Goal: Task Accomplishment & Management: Use online tool/utility

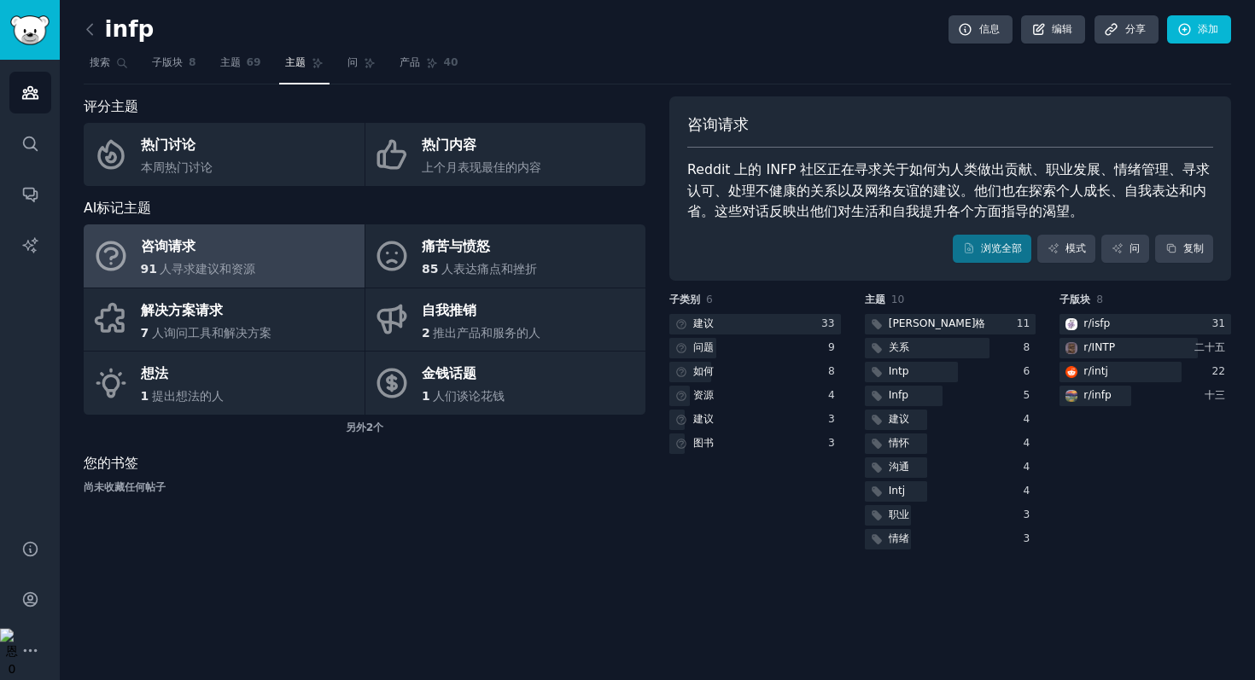
click at [56, 138] on div "受众 搜索 对话 人工智能报告" at bounding box center [30, 289] width 60 height 459
click at [28, 149] on icon "侧边栏" at bounding box center [30, 144] width 18 height 18
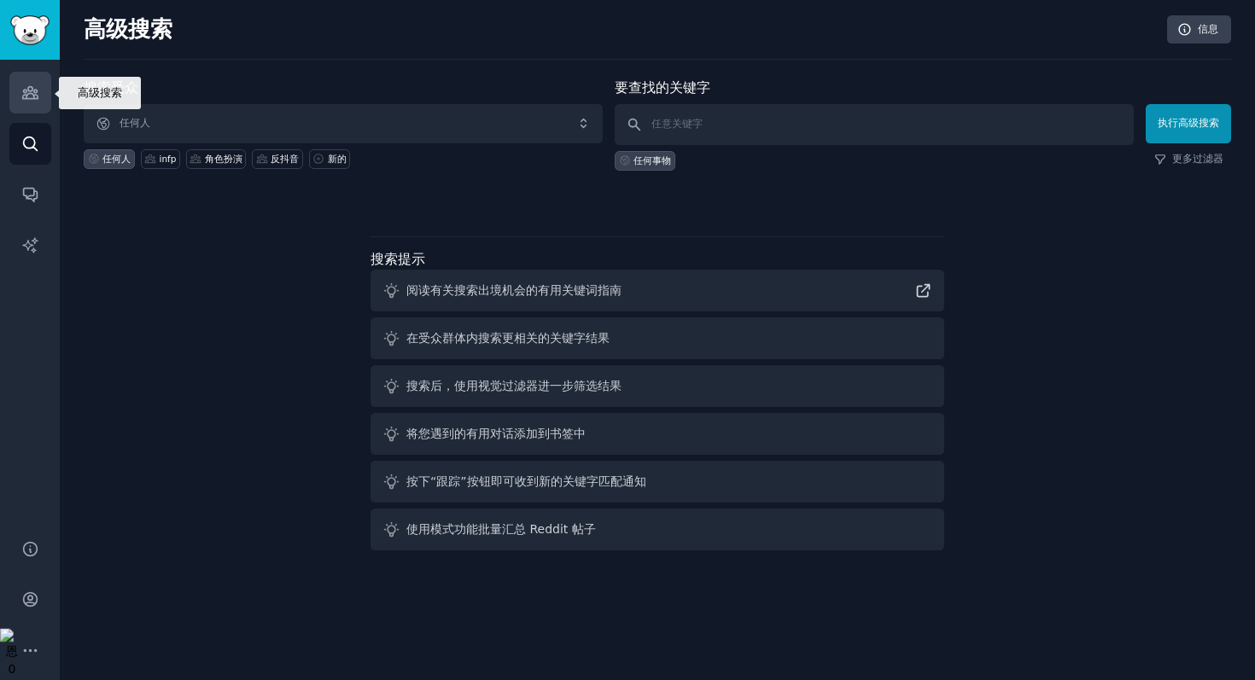
click at [26, 96] on icon "侧边栏" at bounding box center [30, 93] width 18 height 18
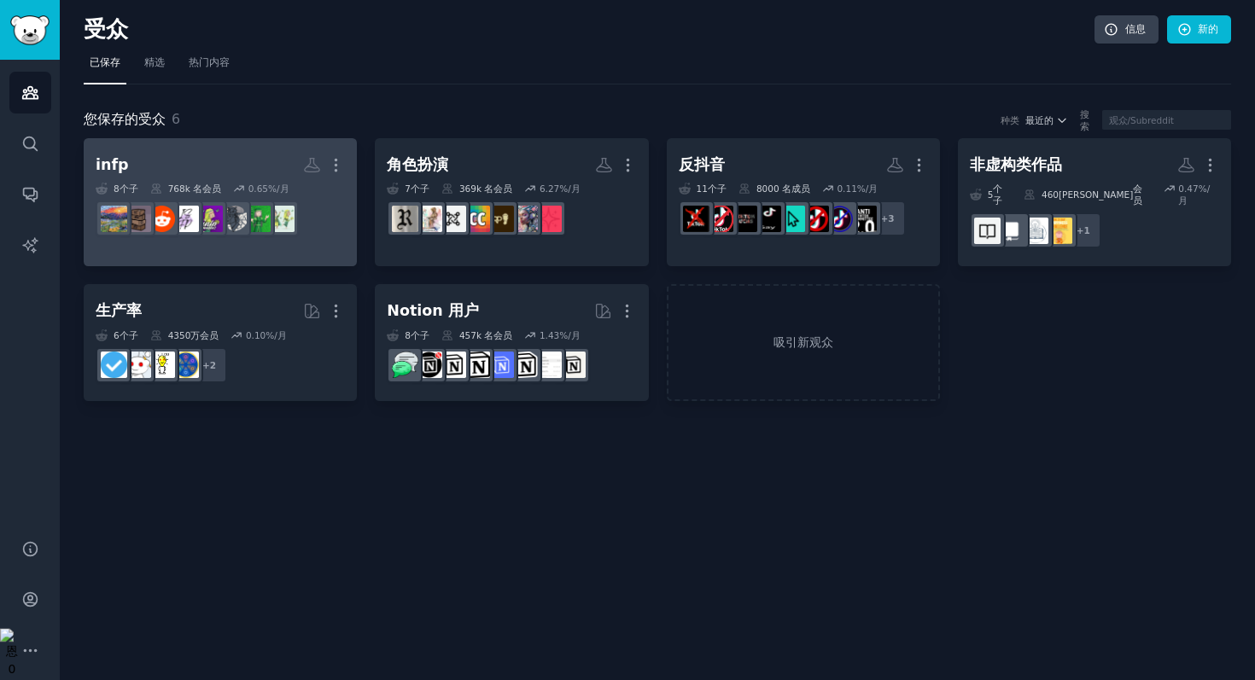
click at [247, 173] on h2 "infp 更多的" at bounding box center [220, 165] width 249 height 30
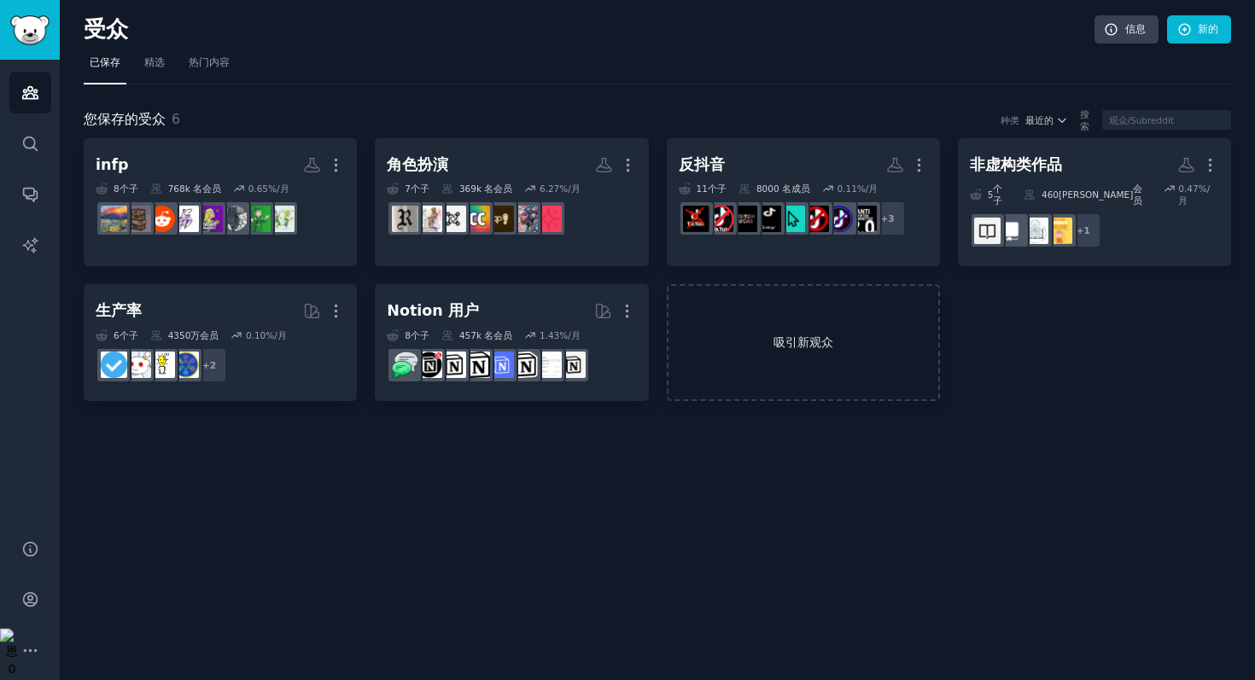
click at [759, 334] on font "吸引新观众" at bounding box center [803, 343] width 270 height 18
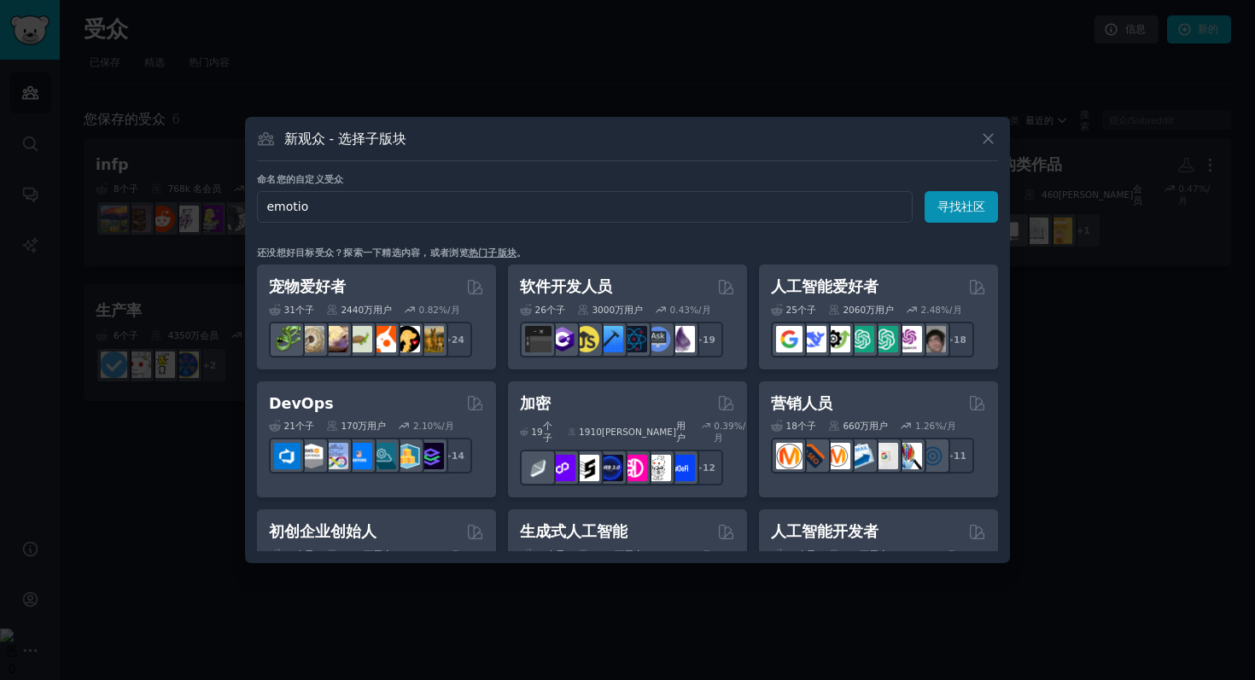
type input "emotion"
click button "寻找社区" at bounding box center [960, 207] width 73 height 32
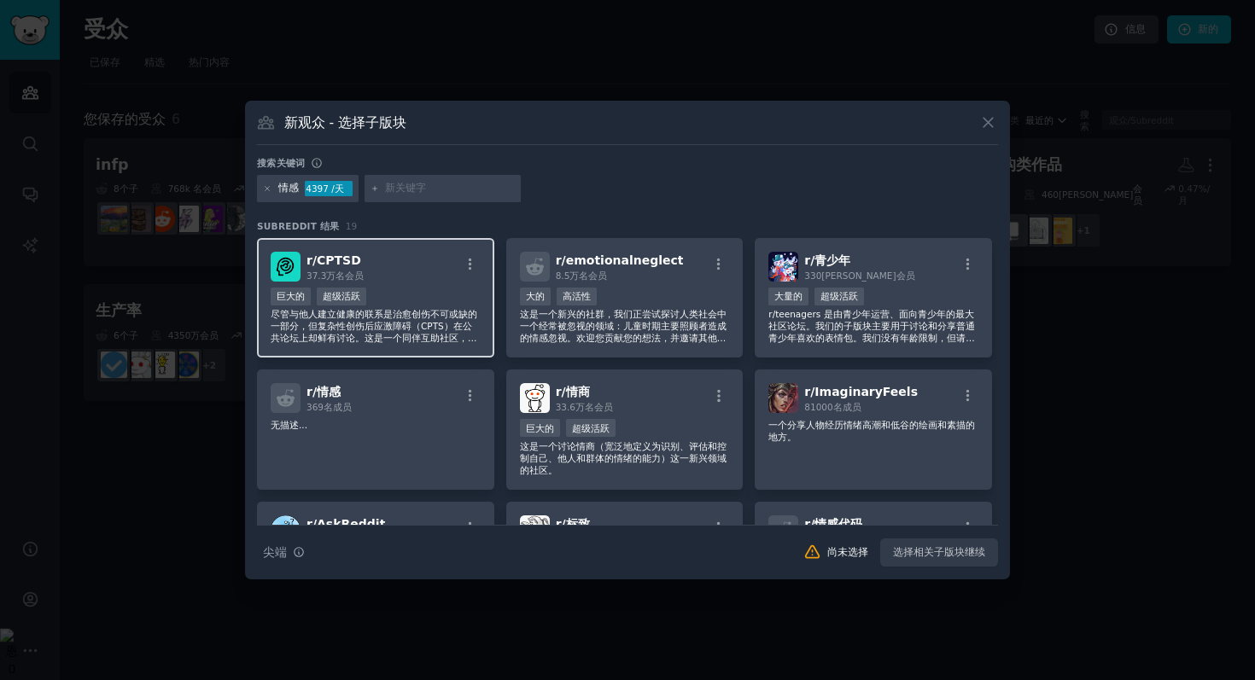
click at [446, 330] on font "尽管与他人建立健康的联系是治愈创伤不可或缺的一部分，但复杂性创伤后应激障碍（CPTS）在公共论坛上却鲜有讨论。这是一个同伴互助社区，面向那些经历了长期创伤，最…" at bounding box center [374, 344] width 207 height 70
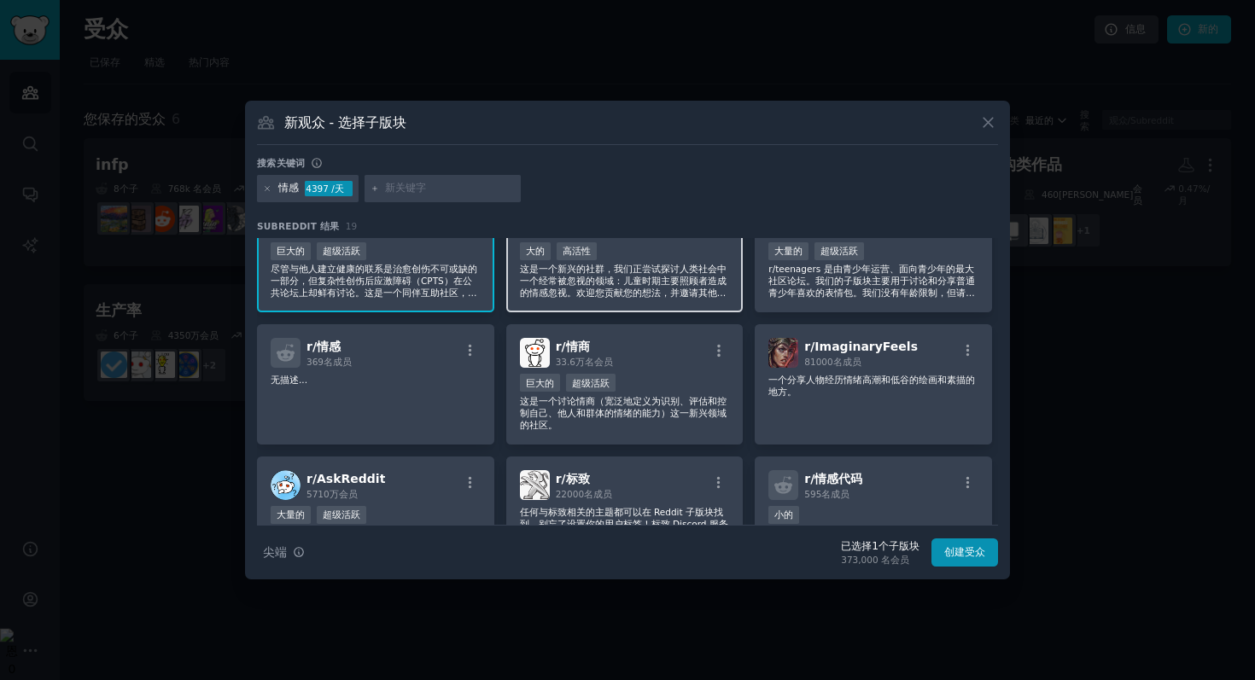
scroll to position [53, 0]
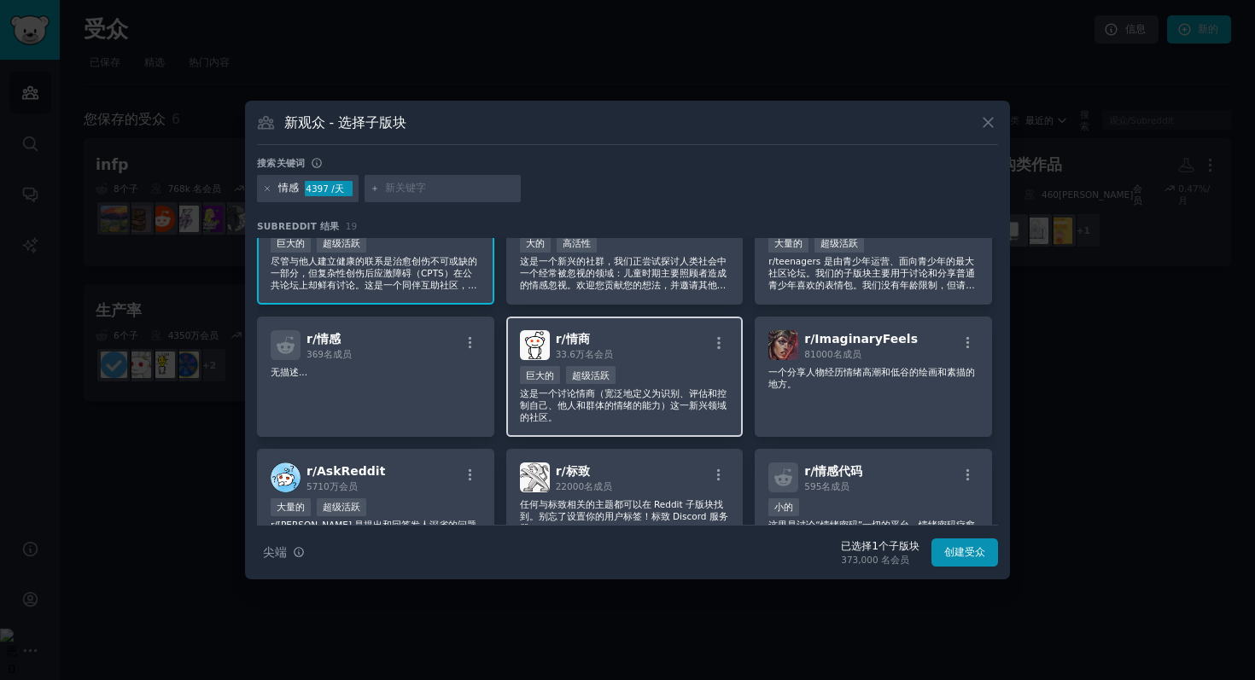
click at [660, 358] on div "r/ 情商 33.6万名 会员" at bounding box center [625, 345] width 210 height 30
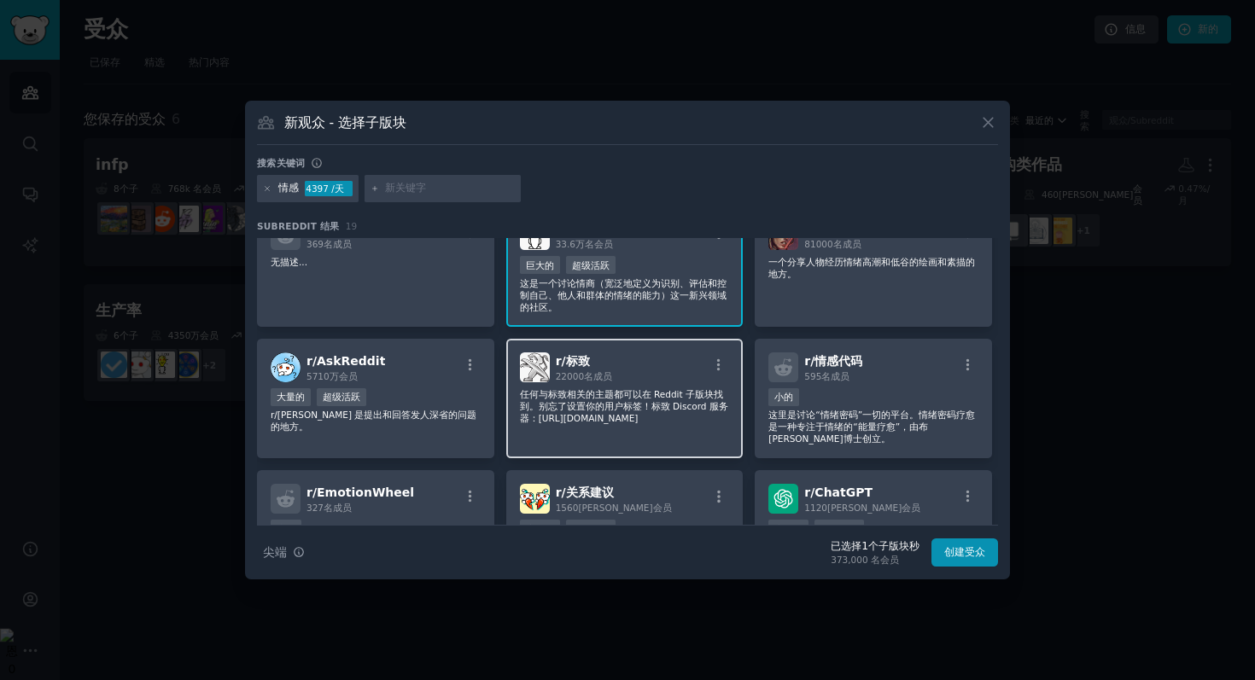
scroll to position [178, 0]
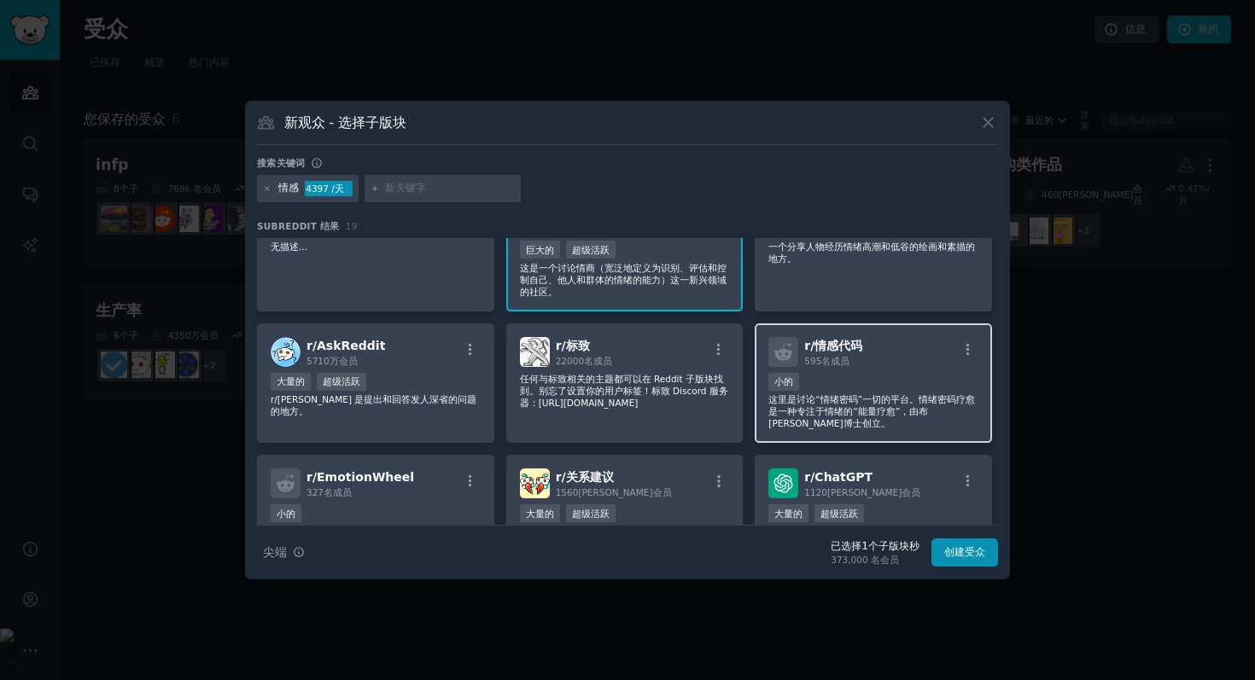
click at [869, 399] on font "这里是讨论“情绪密码”一切的平台。情绪密码疗愈是一种专注于情绪的“能量疗愈”，由布[PERSON_NAME]博士创立。" at bounding box center [871, 411] width 207 height 34
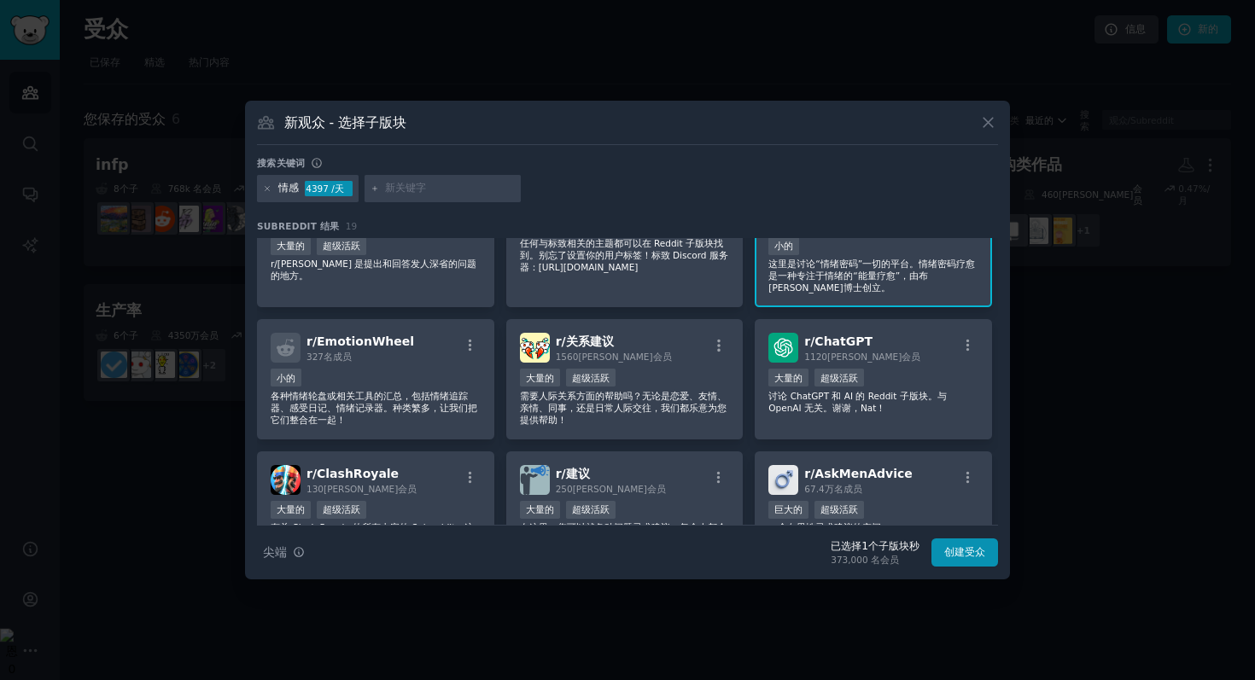
scroll to position [318, 0]
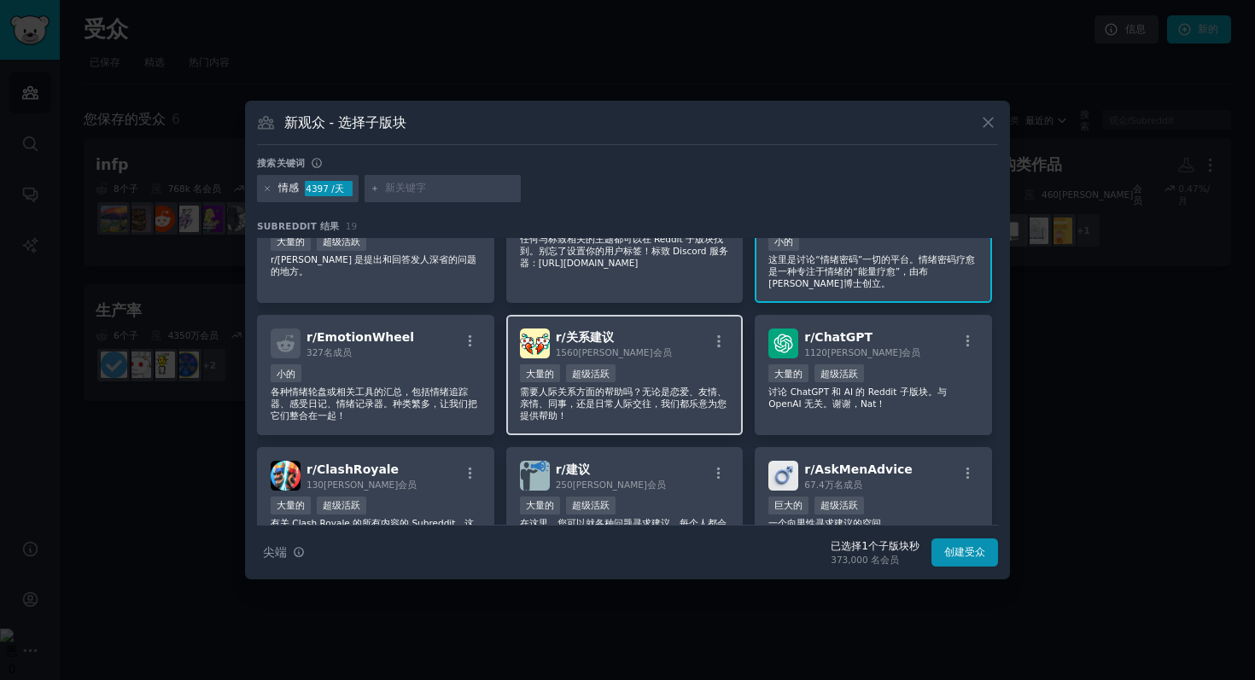
click at [656, 401] on font "需要人际关系方面的帮助吗？无论是恋爱、友情、亲情、同事，还是日常人际交往，我们都乐意为您提供帮助！" at bounding box center [623, 404] width 207 height 34
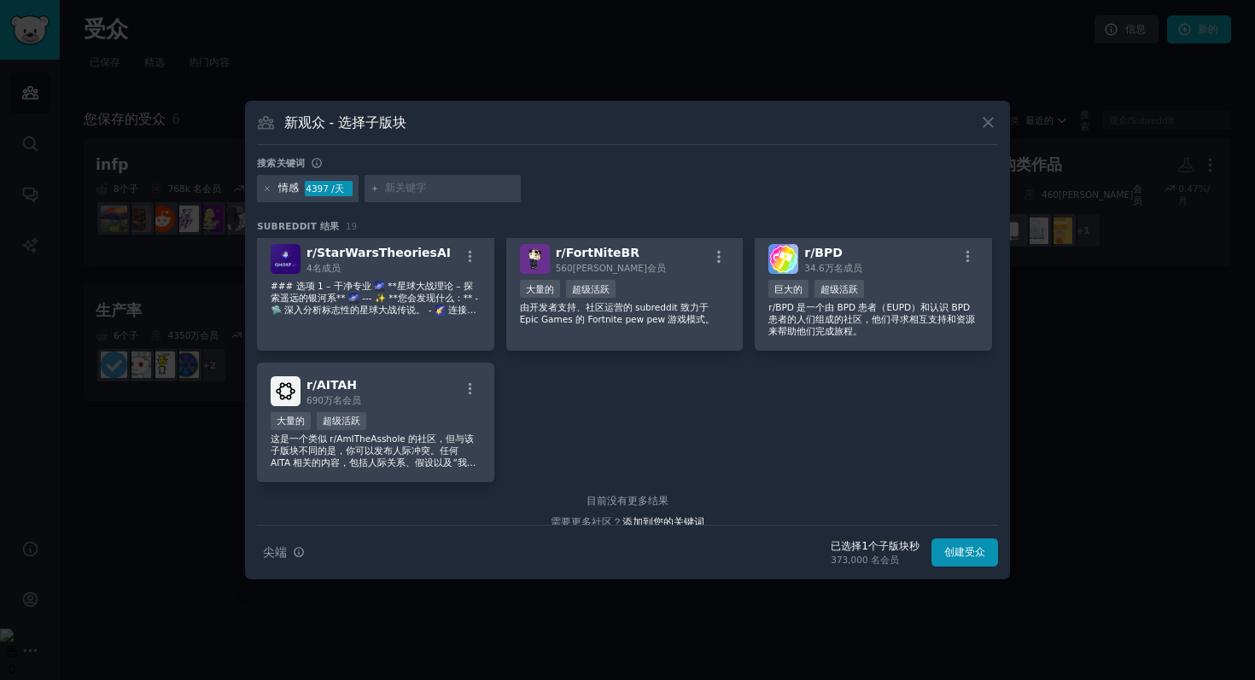
scroll to position [0, 0]
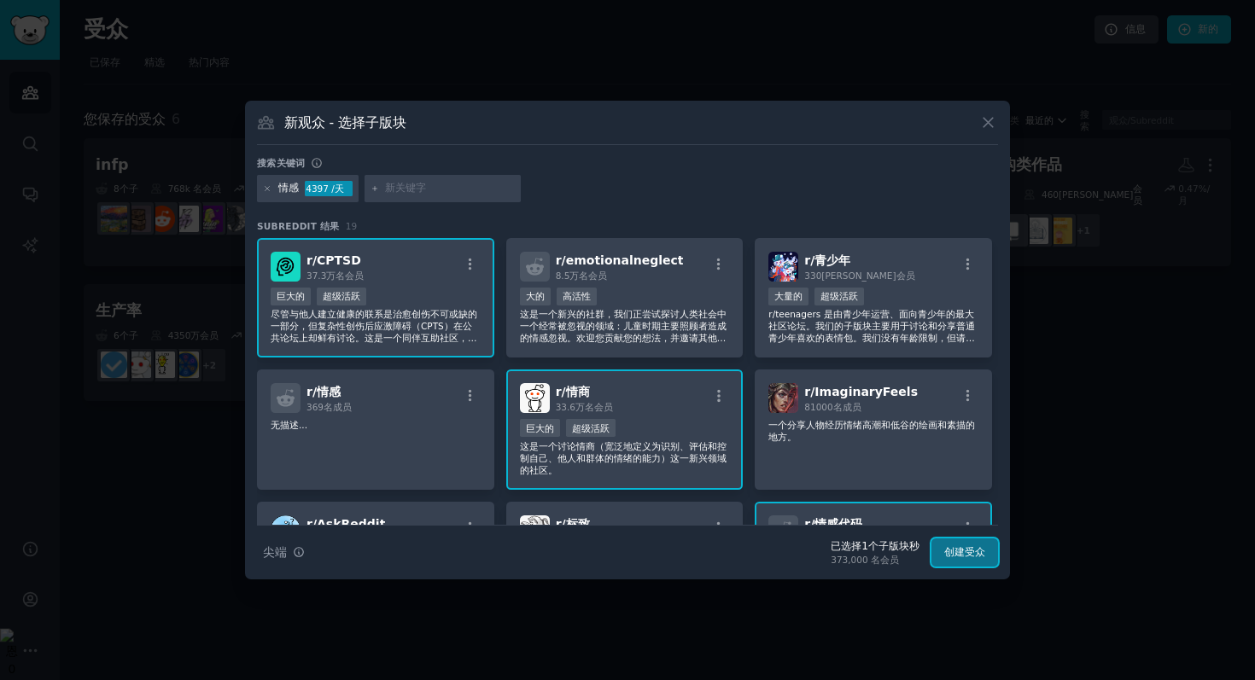
click at [974, 550] on font "创建受众" at bounding box center [964, 552] width 41 height 12
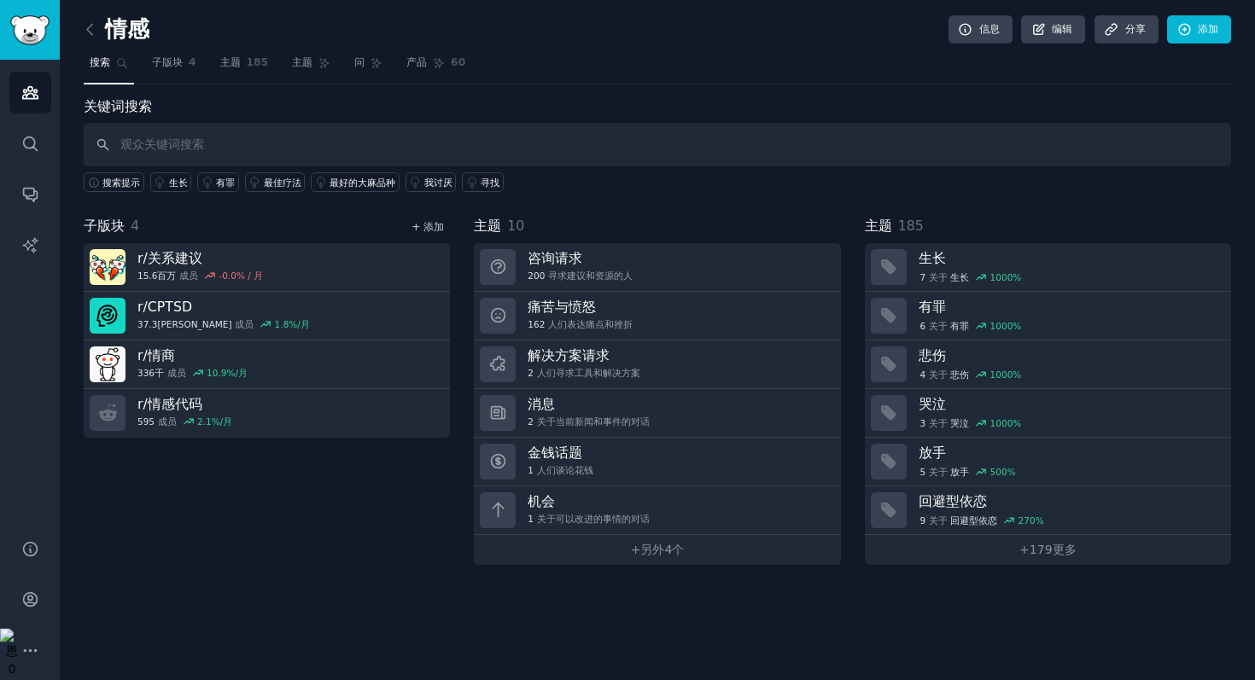
click at [423, 229] on font "+ 添加" at bounding box center [427, 227] width 32 height 12
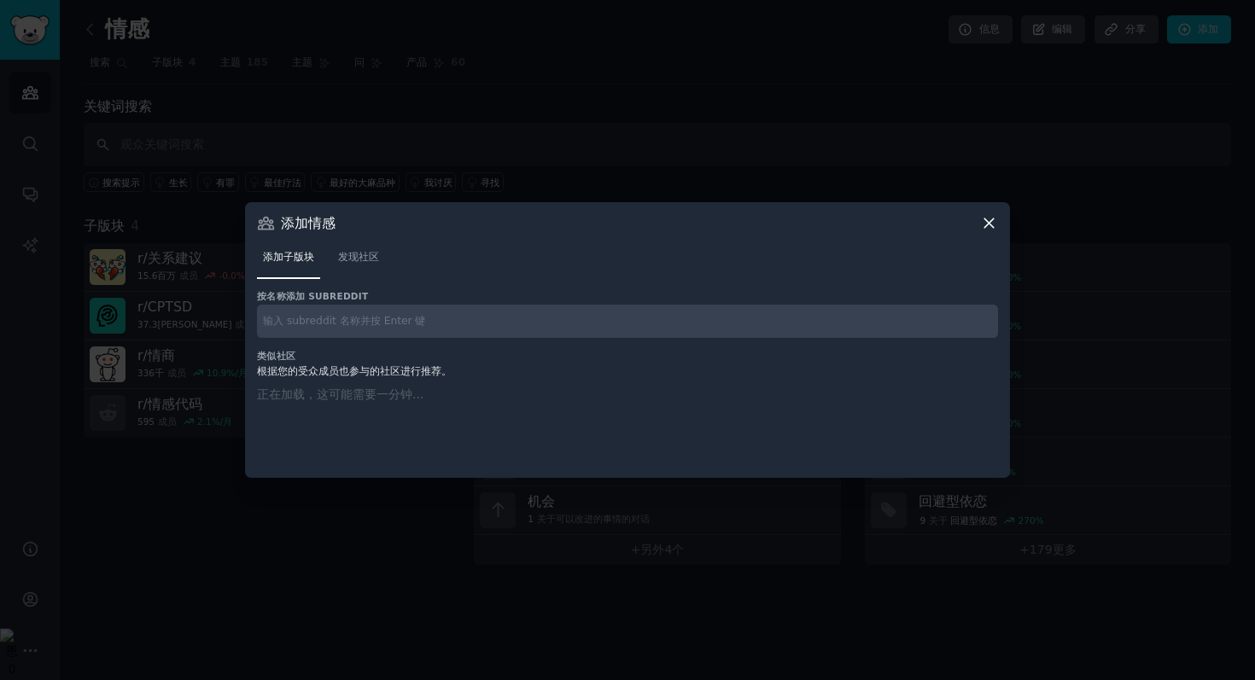
click at [370, 322] on input "text" at bounding box center [627, 321] width 741 height 33
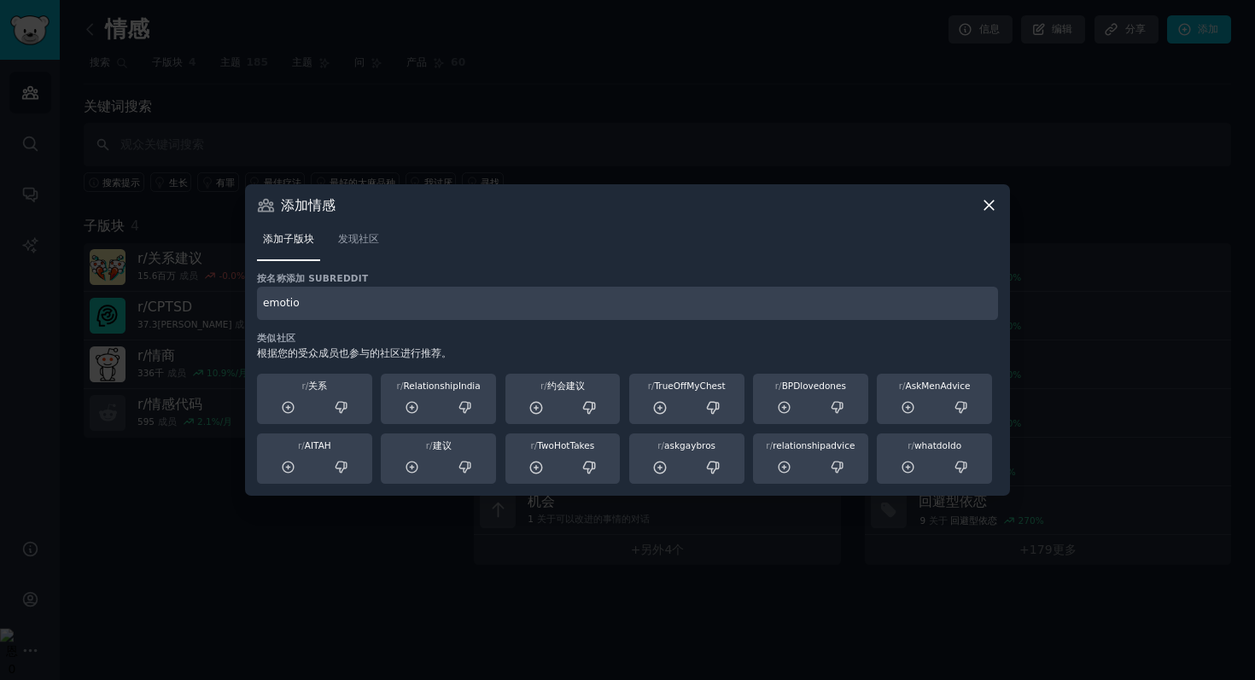
type input "emotio"
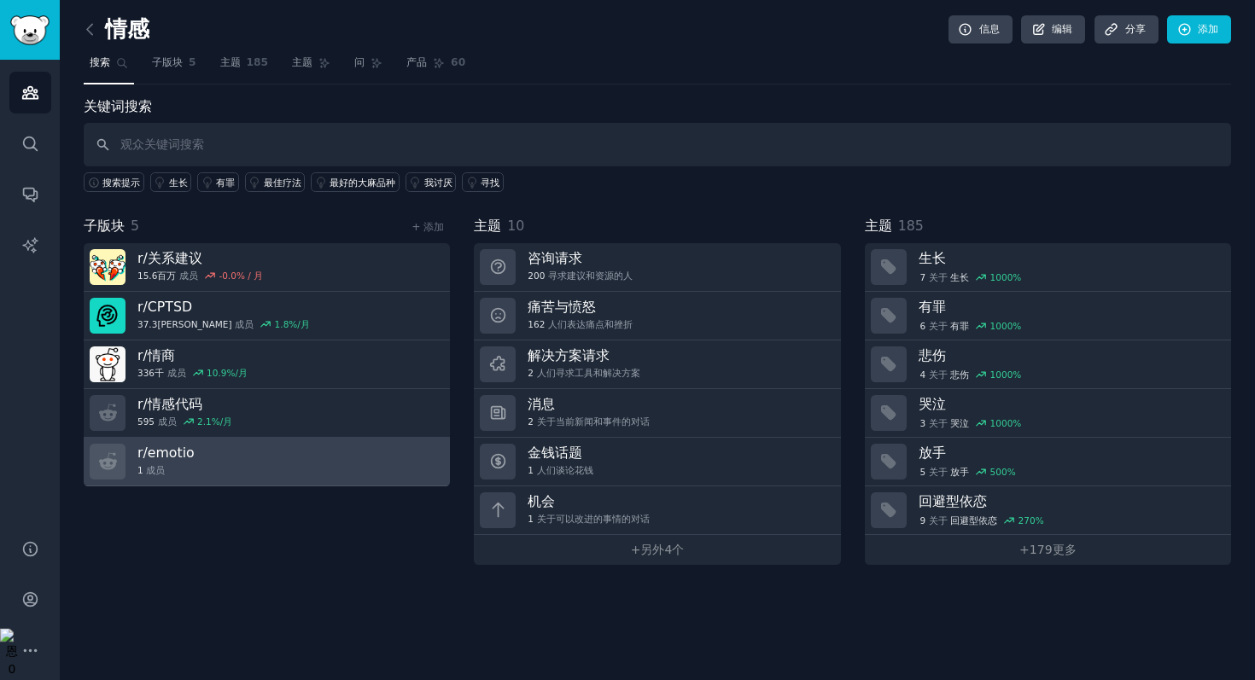
click at [425, 458] on link "r/ emotio 1 成员" at bounding box center [267, 462] width 366 height 49
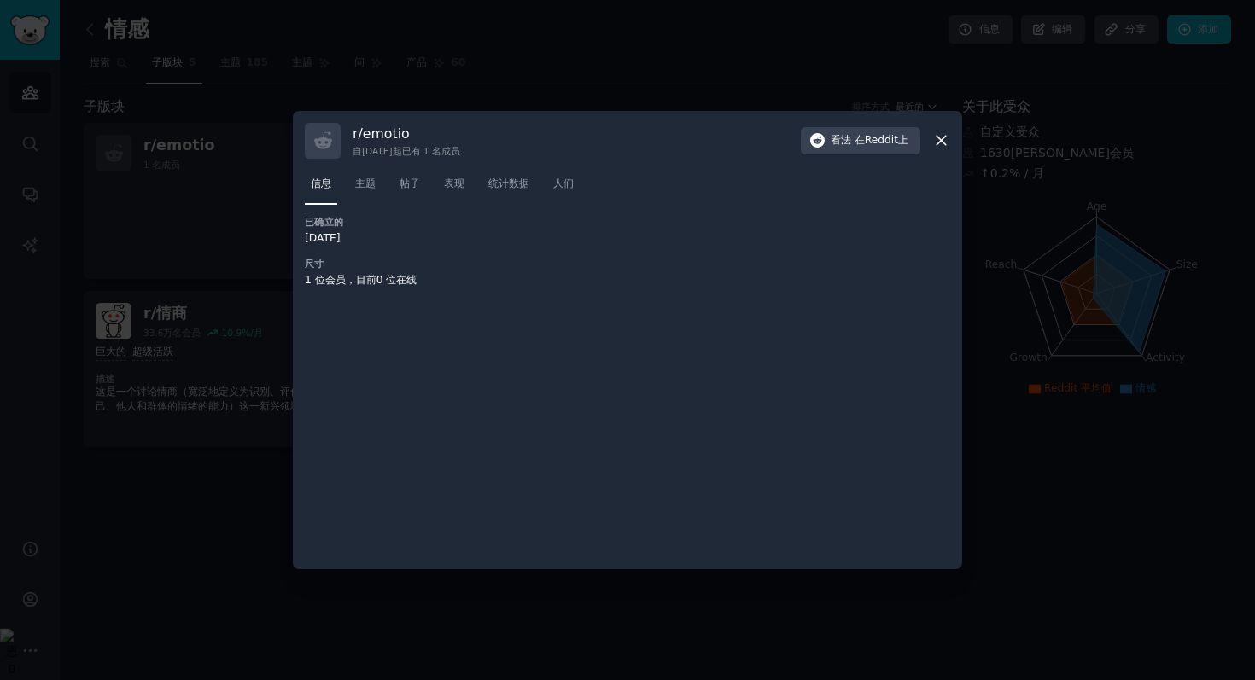
click at [935, 143] on icon at bounding box center [941, 140] width 18 height 18
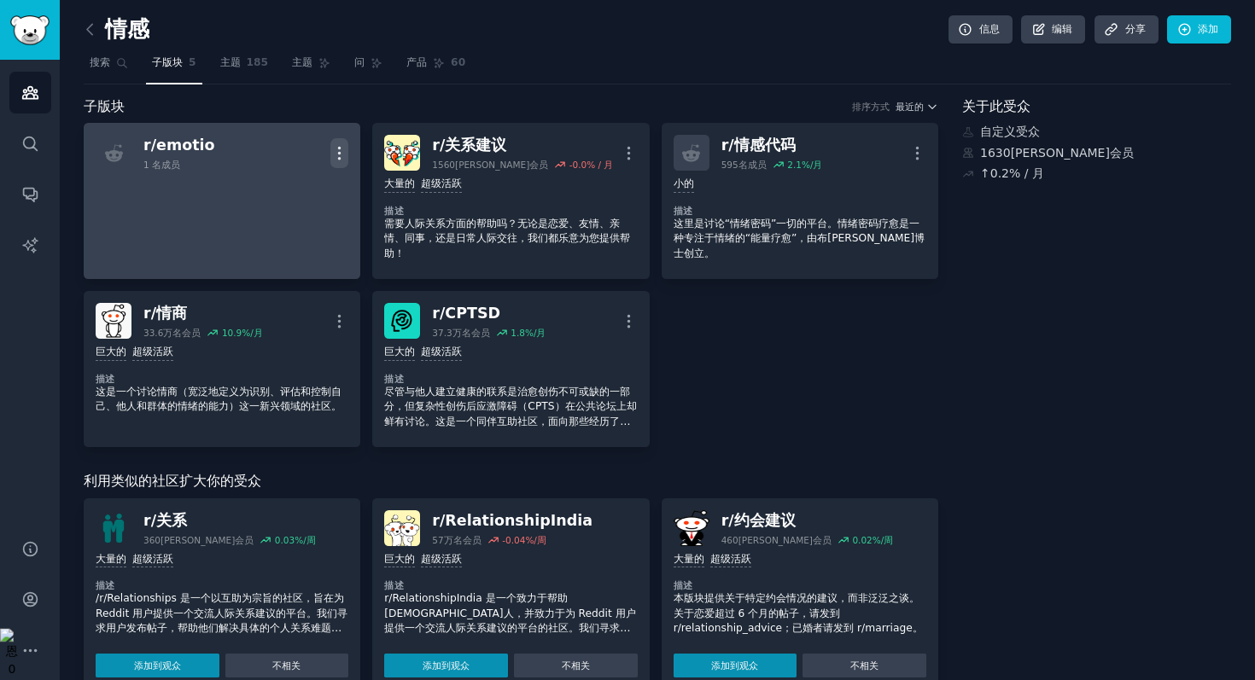
click at [335, 149] on icon "button" at bounding box center [339, 153] width 18 height 18
click at [288, 191] on div "删除" at bounding box center [271, 189] width 102 height 36
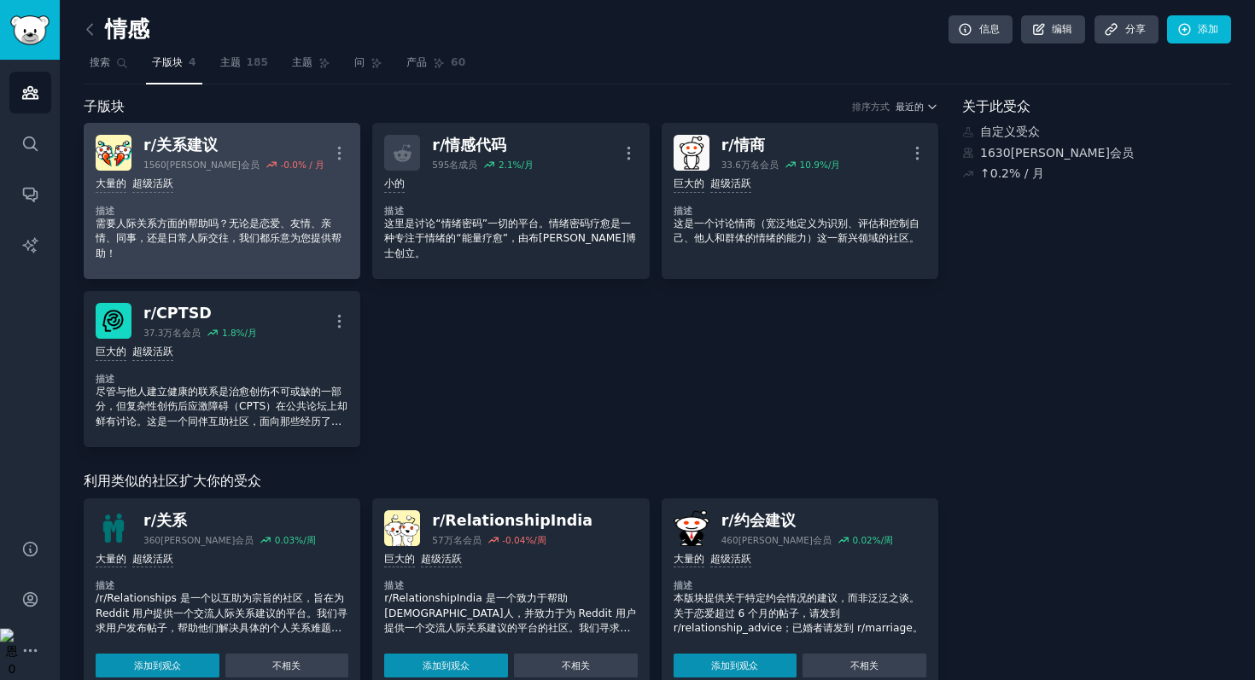
click at [268, 183] on div "大量的 超级活跃" at bounding box center [222, 185] width 253 height 16
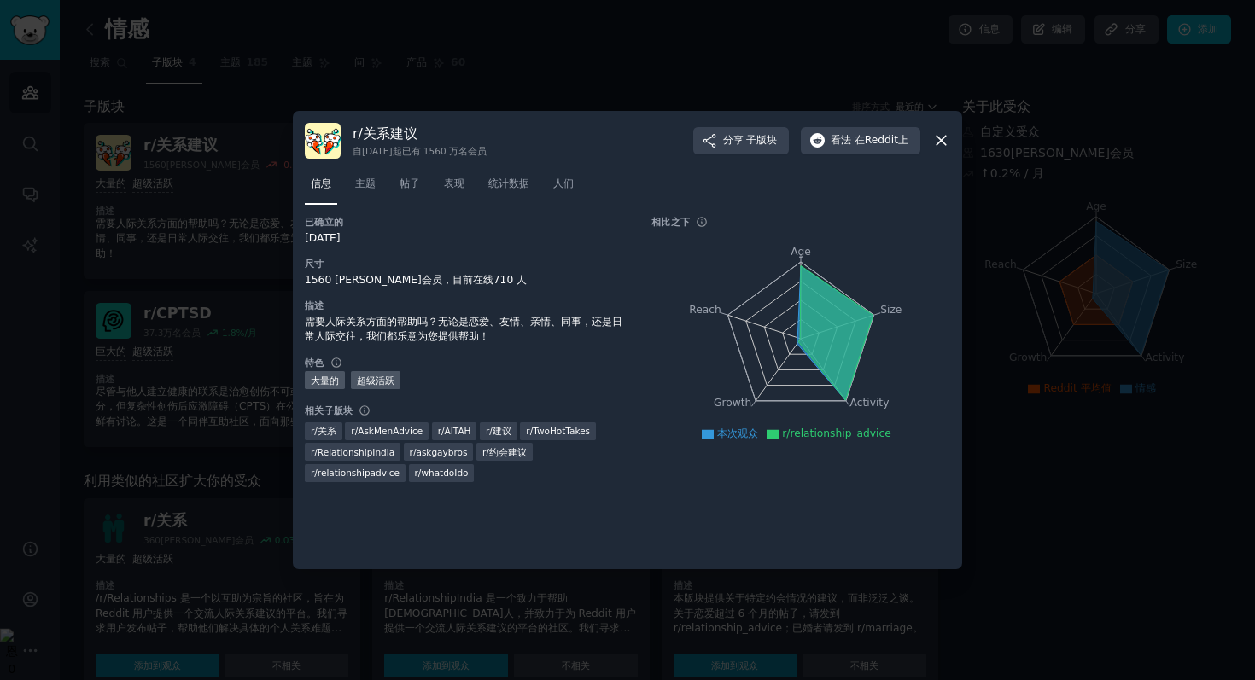
click at [935, 149] on icon at bounding box center [941, 140] width 18 height 18
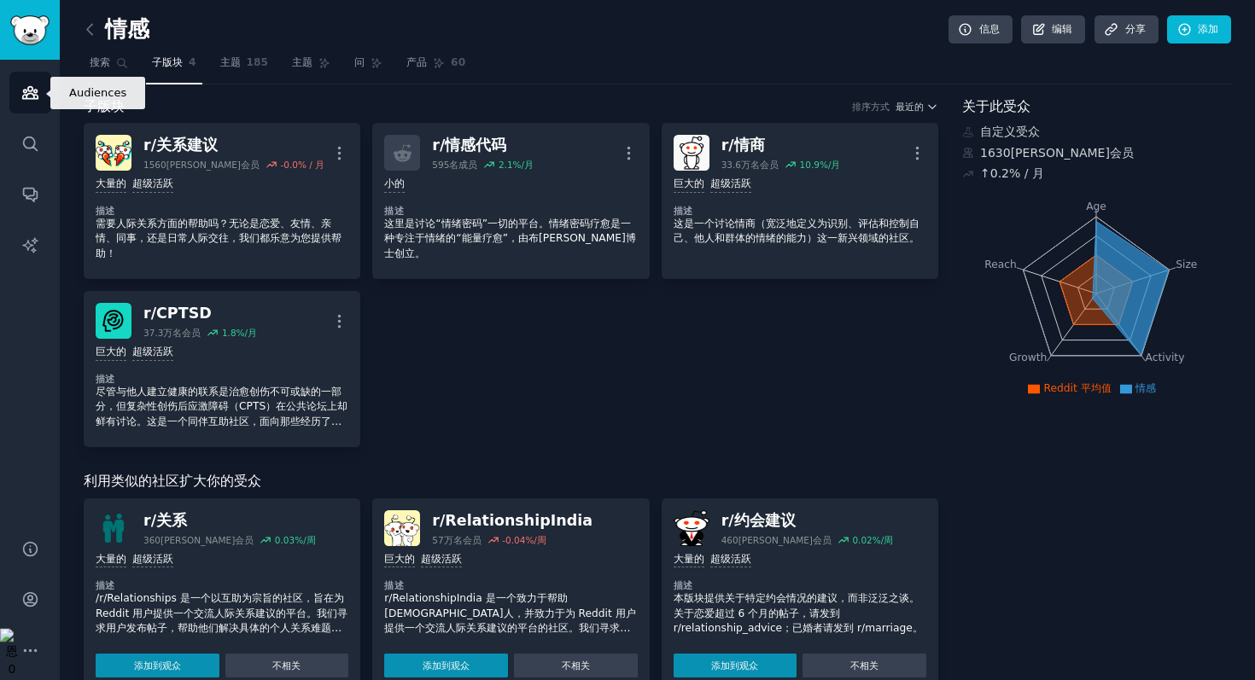
click at [35, 84] on icon "侧边栏" at bounding box center [30, 93] width 18 height 18
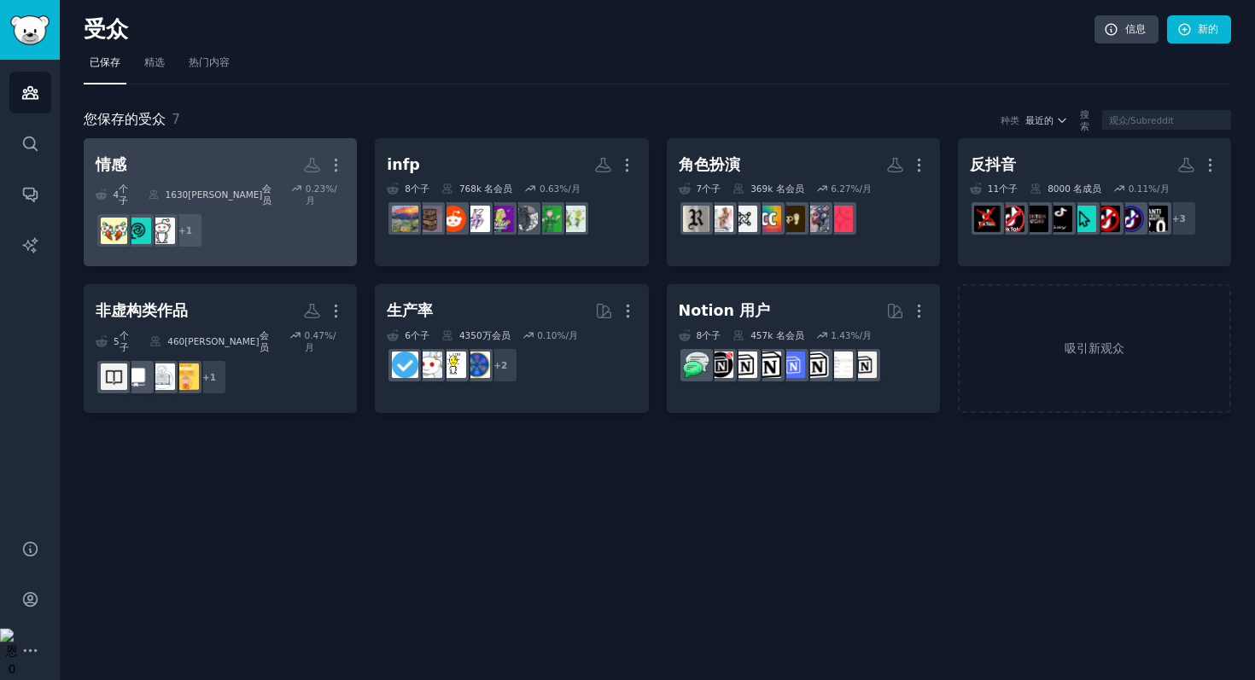
click at [330, 207] on dd "r/relationship_advice + 1" at bounding box center [220, 231] width 249 height 48
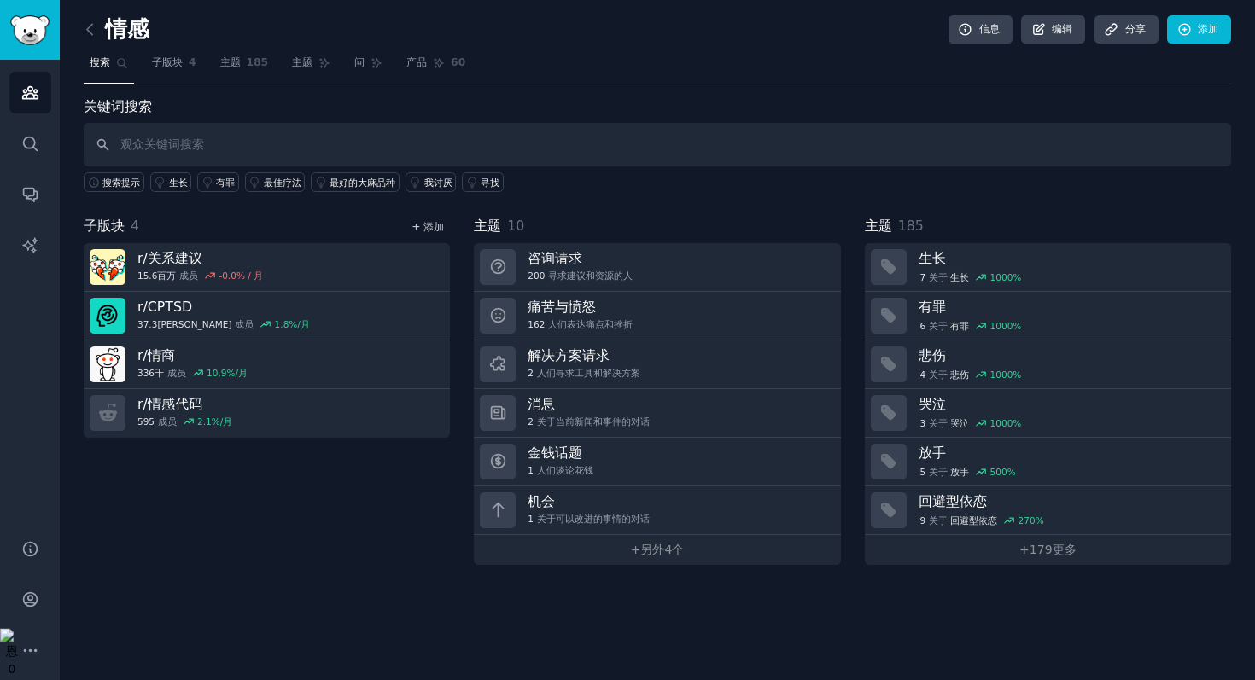
click at [427, 230] on font "+ 添加" at bounding box center [427, 227] width 32 height 12
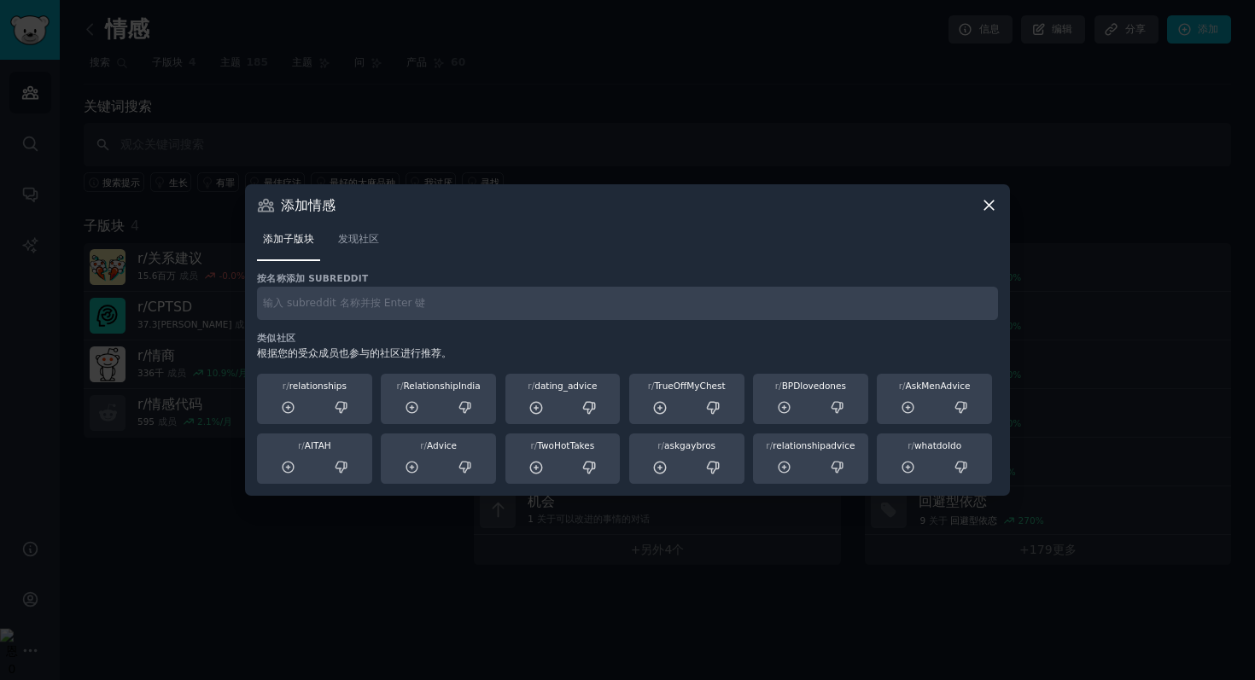
click at [457, 325] on div "按名称添加 subreddit 类似社区 根据您的受众成员也参与的社区进行推荐。 r/ relationships r/ RelationshipIndia …" at bounding box center [627, 378] width 741 height 213
click at [461, 300] on input "text" at bounding box center [627, 303] width 741 height 33
type input "b p d"
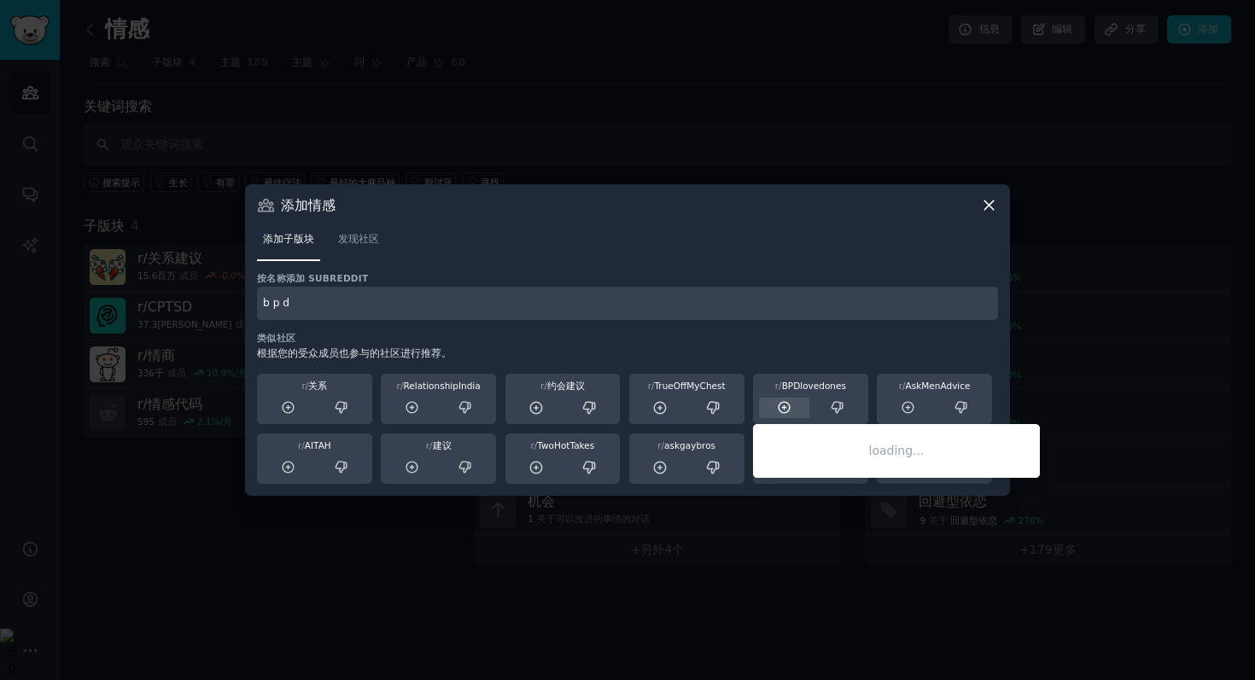
click at [807, 401] on div at bounding box center [784, 408] width 50 height 21
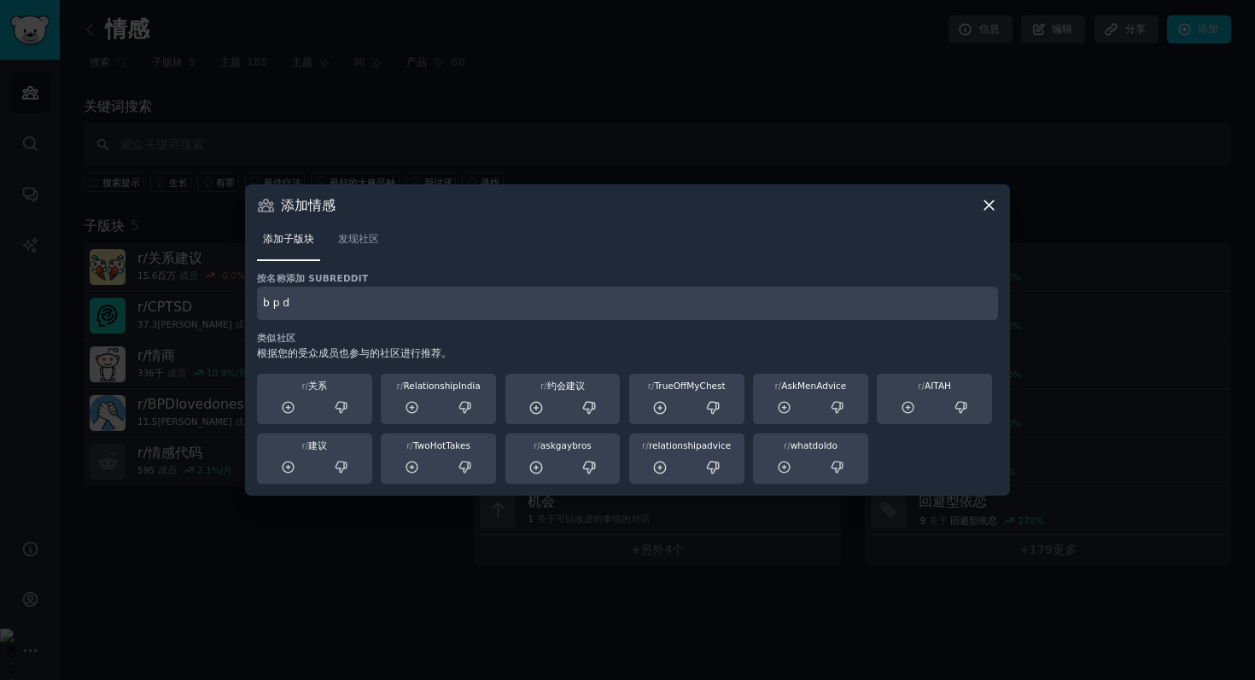
click at [993, 209] on icon at bounding box center [988, 205] width 9 height 9
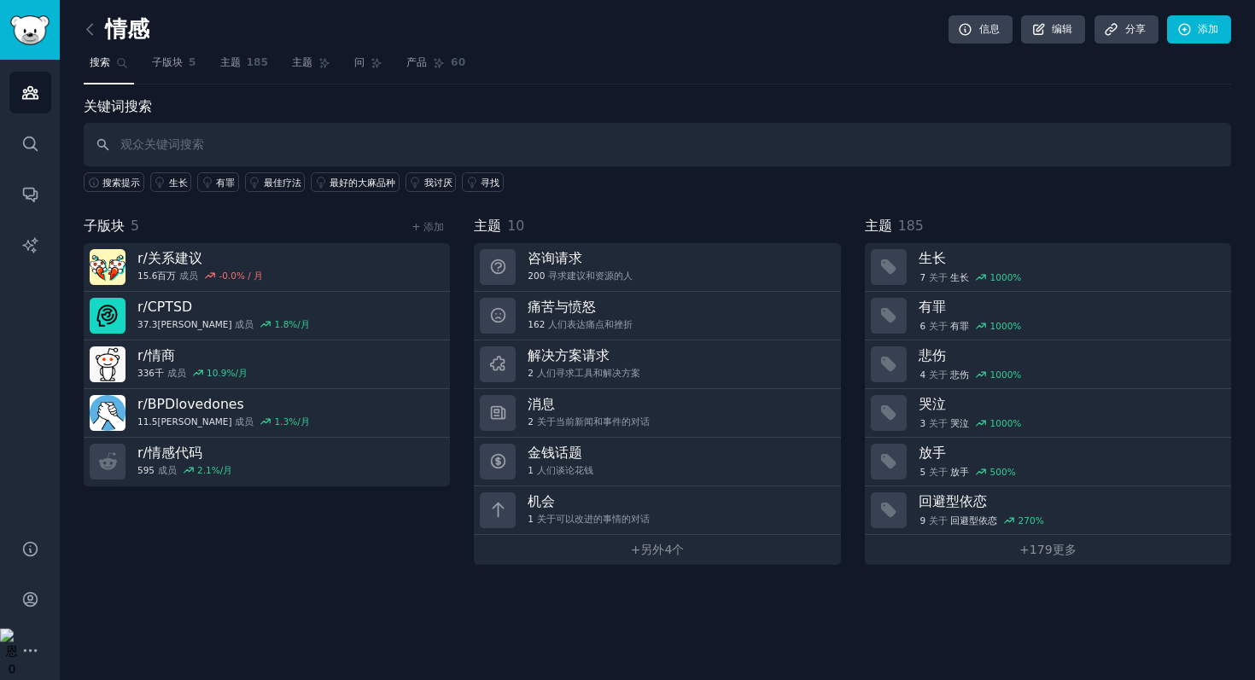
click at [410, 649] on div "情感 信息 编辑 分享 添加 搜索 子版块 5 主题 185 主题 问 产品 60 关键词搜索 搜索提示 生长 有罪 最佳疗法 最好的大麻品种 我讨厌 寻找 …" at bounding box center [657, 340] width 1195 height 680
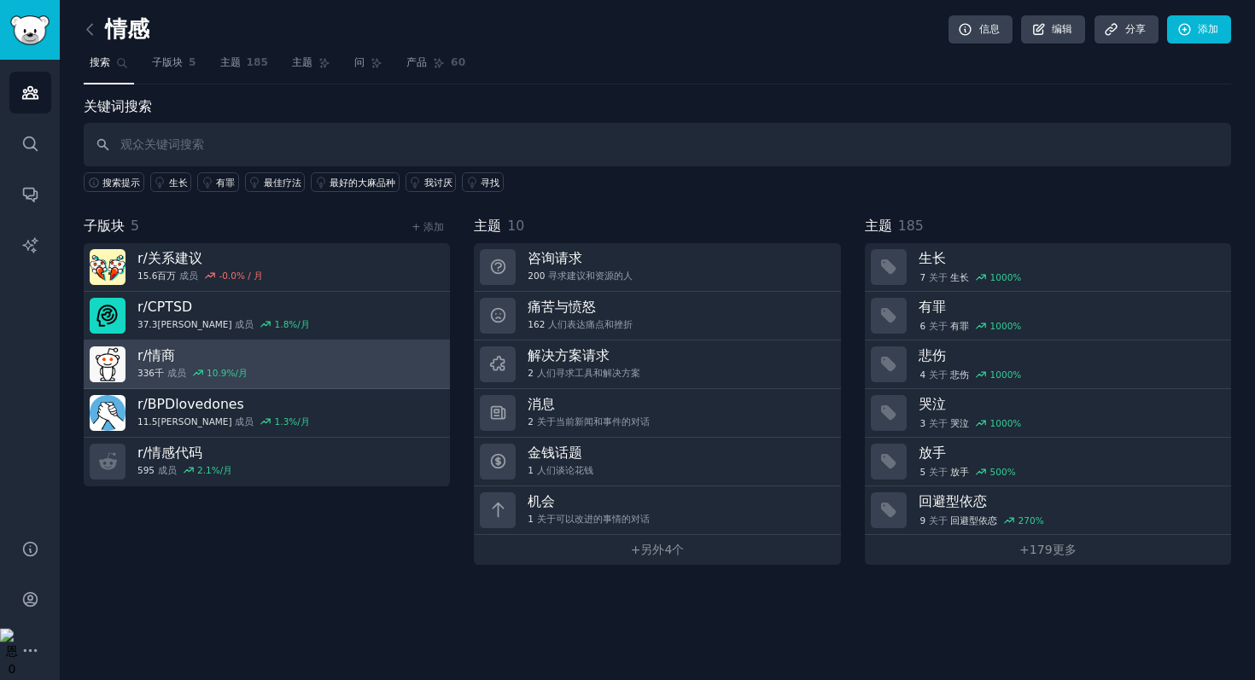
click at [400, 358] on link "r/ 情商 336千 成员 10.9 %/月" at bounding box center [267, 365] width 366 height 49
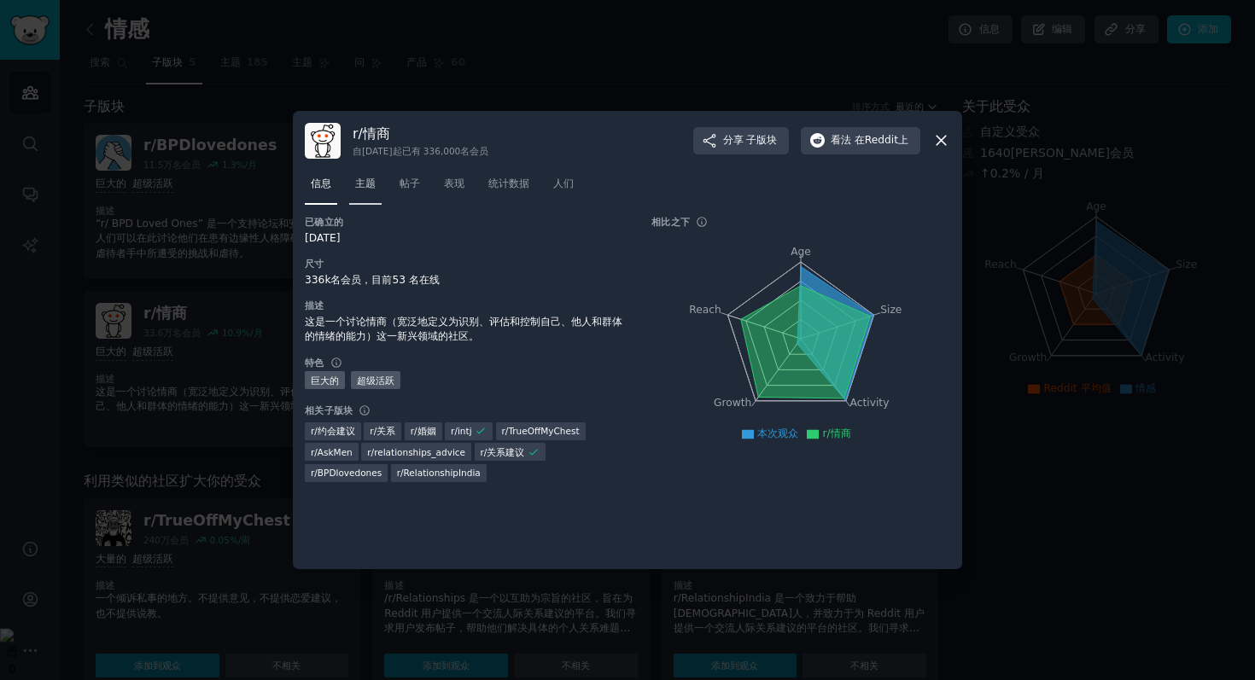
click at [356, 181] on font "主题" at bounding box center [365, 184] width 20 height 12
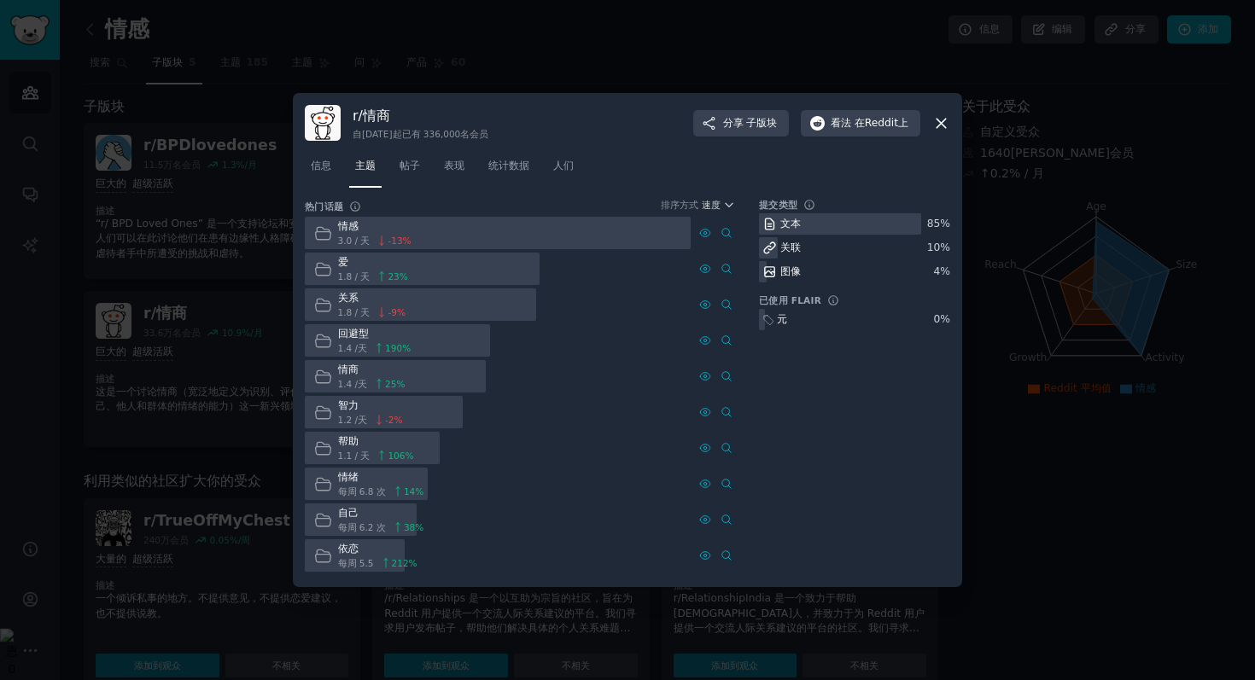
click at [405, 232] on div "情感" at bounding box center [374, 226] width 73 height 15
click at [397, 280] on font "23" at bounding box center [392, 276] width 11 height 10
click at [329, 238] on icon at bounding box center [322, 233] width 15 height 12
click at [725, 205] on icon "button" at bounding box center [729, 205] width 12 height 12
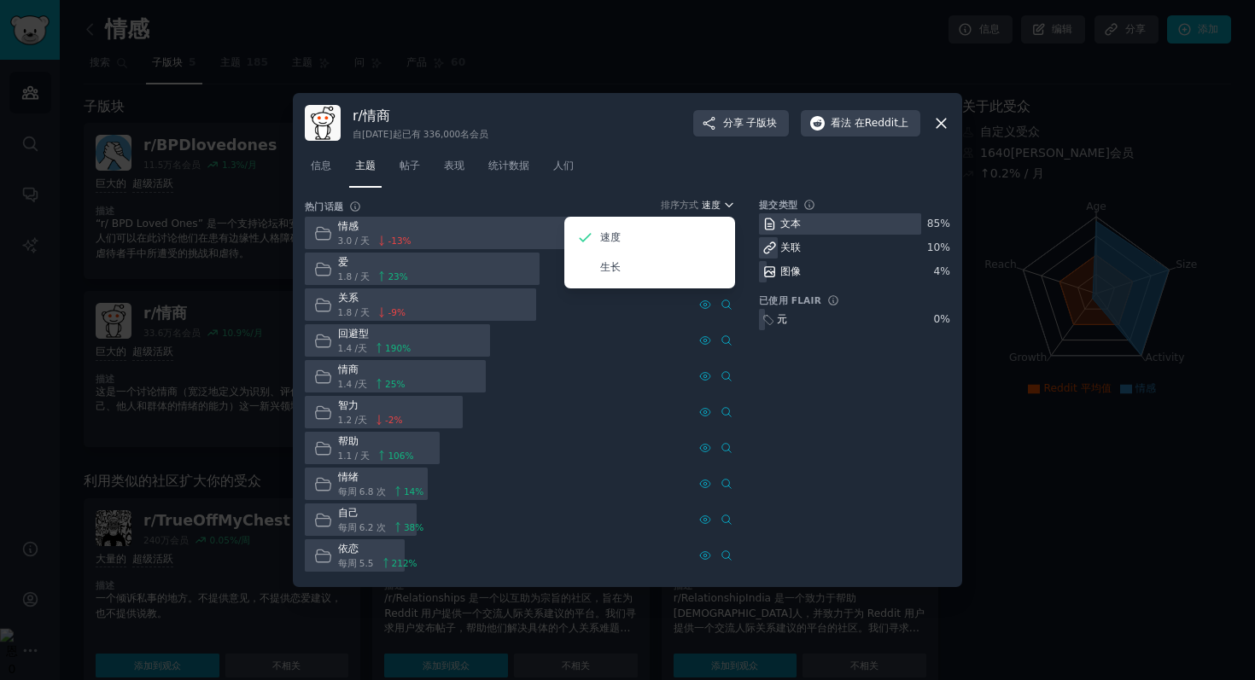
click at [725, 205] on icon "button" at bounding box center [729, 205] width 12 height 12
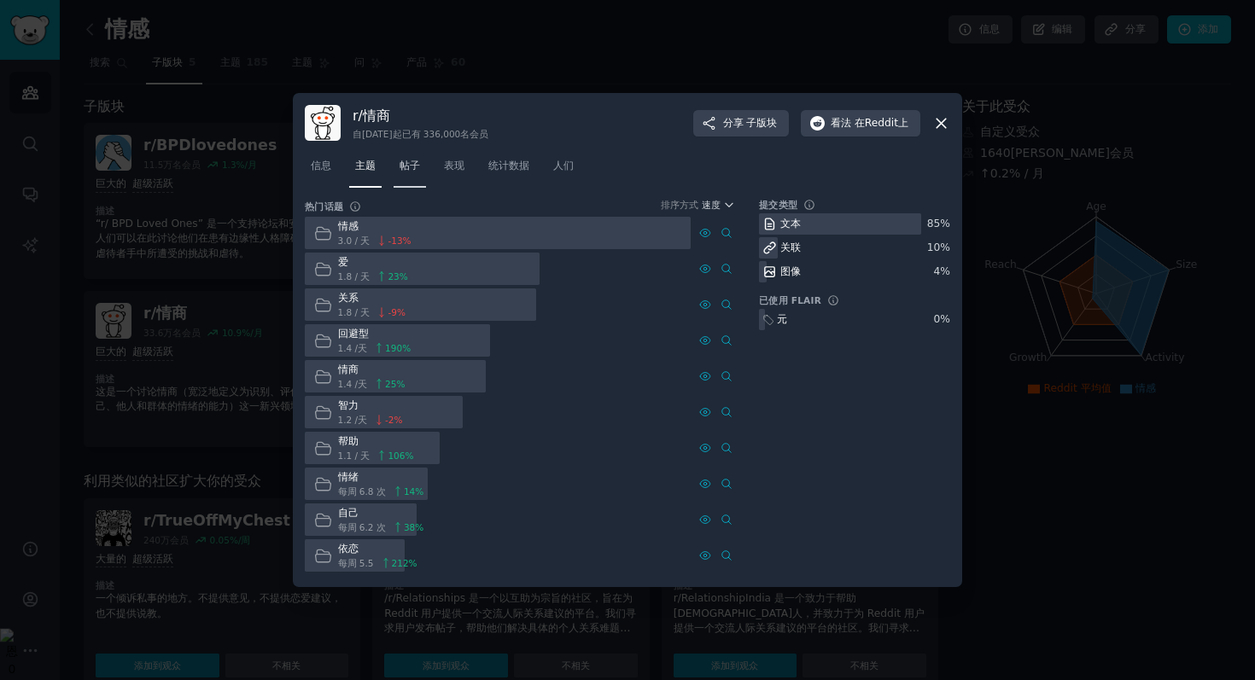
click at [411, 167] on font "帖子" at bounding box center [409, 166] width 20 height 12
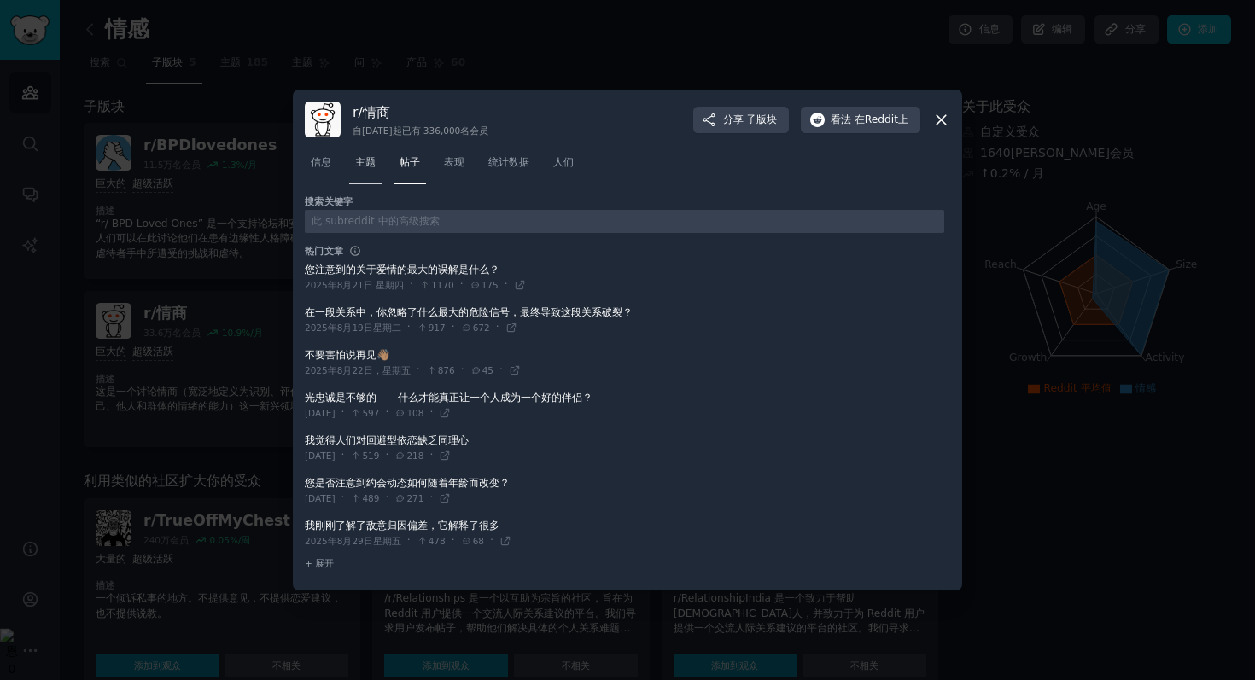
click at [375, 172] on link "主题" at bounding box center [365, 166] width 32 height 35
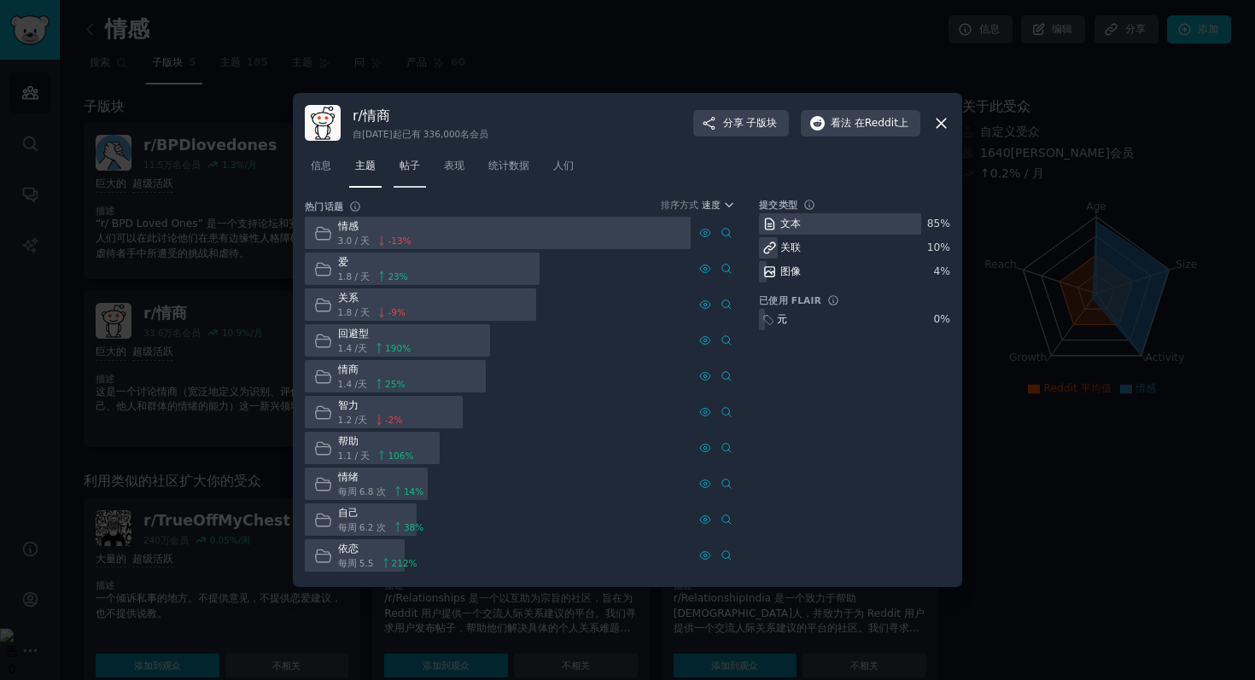
click at [405, 176] on link "帖子" at bounding box center [409, 170] width 32 height 35
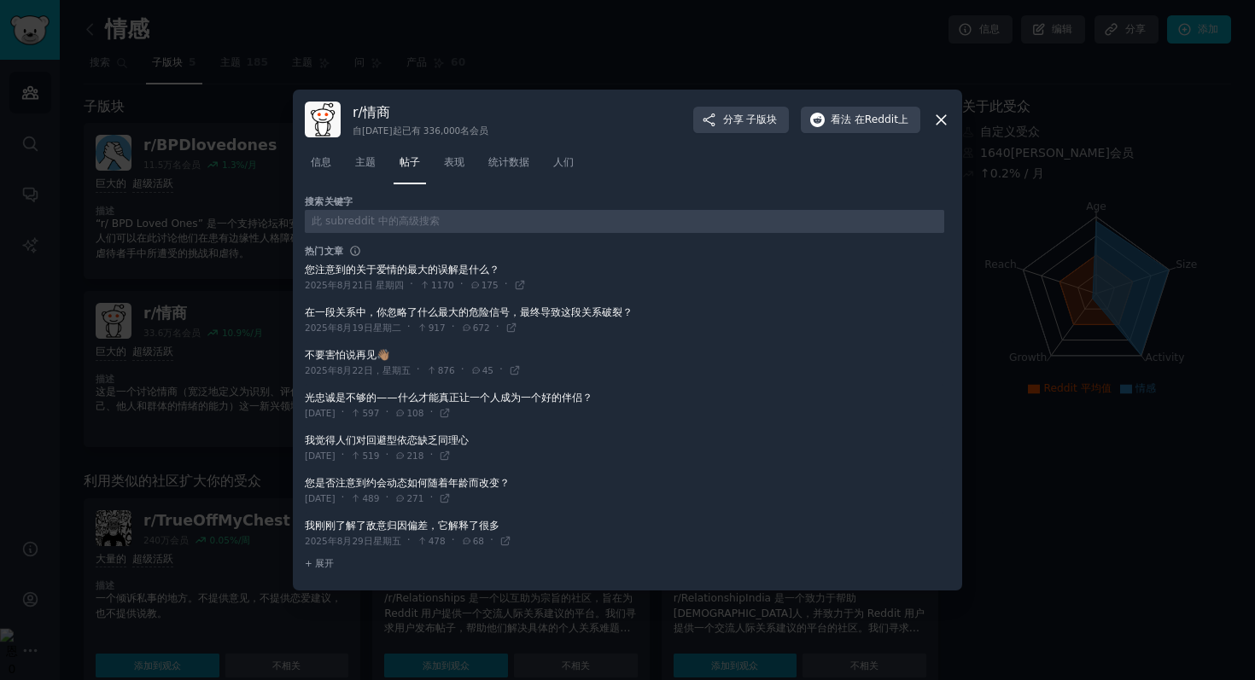
click at [947, 117] on icon at bounding box center [941, 120] width 18 height 18
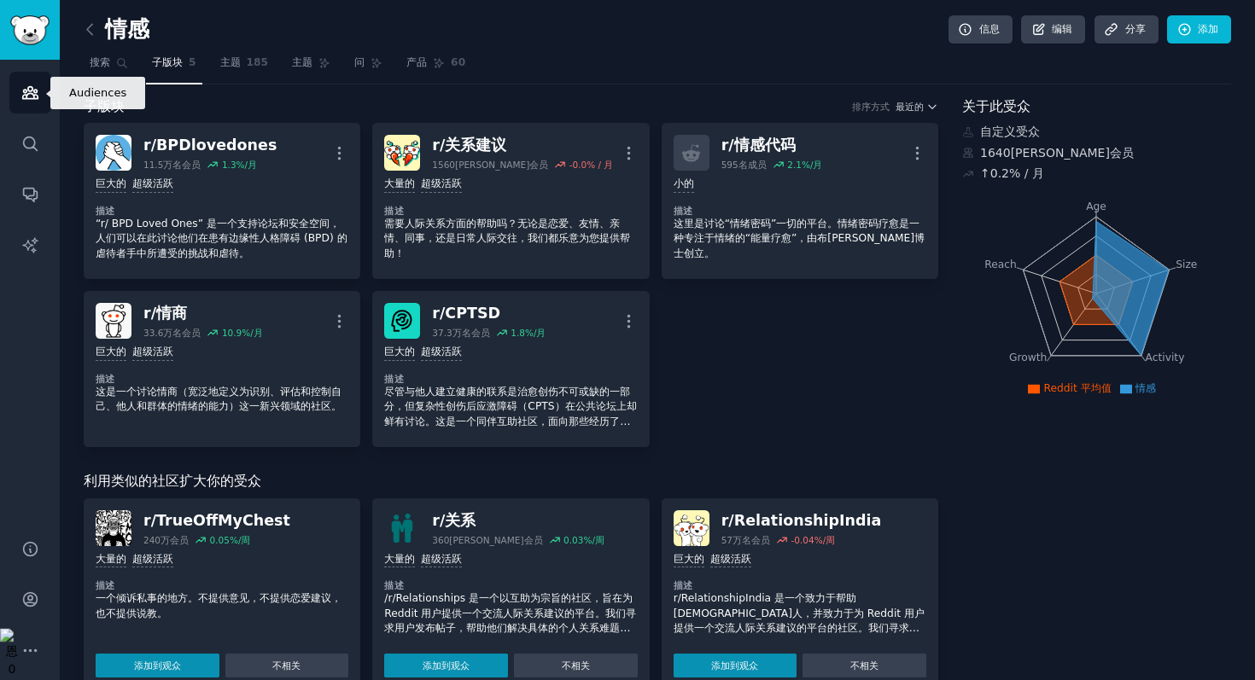
click at [40, 80] on link "受众" at bounding box center [30, 93] width 42 height 42
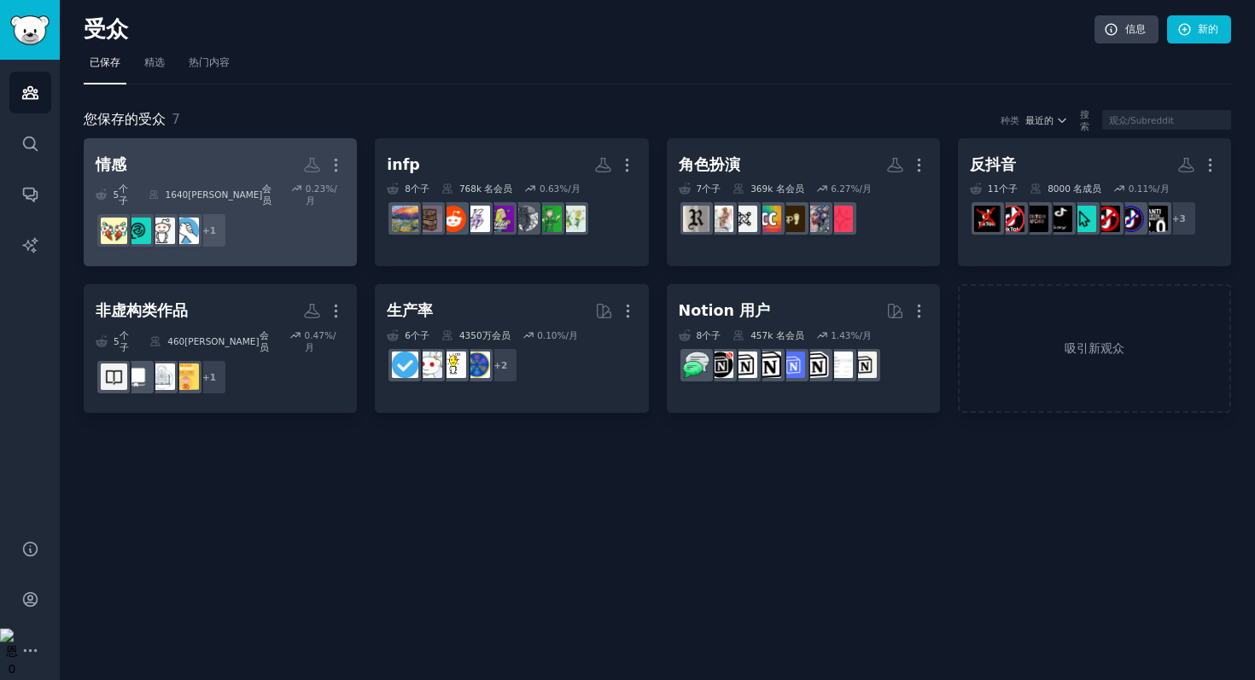
click at [245, 207] on dd "+ 1" at bounding box center [220, 231] width 249 height 48
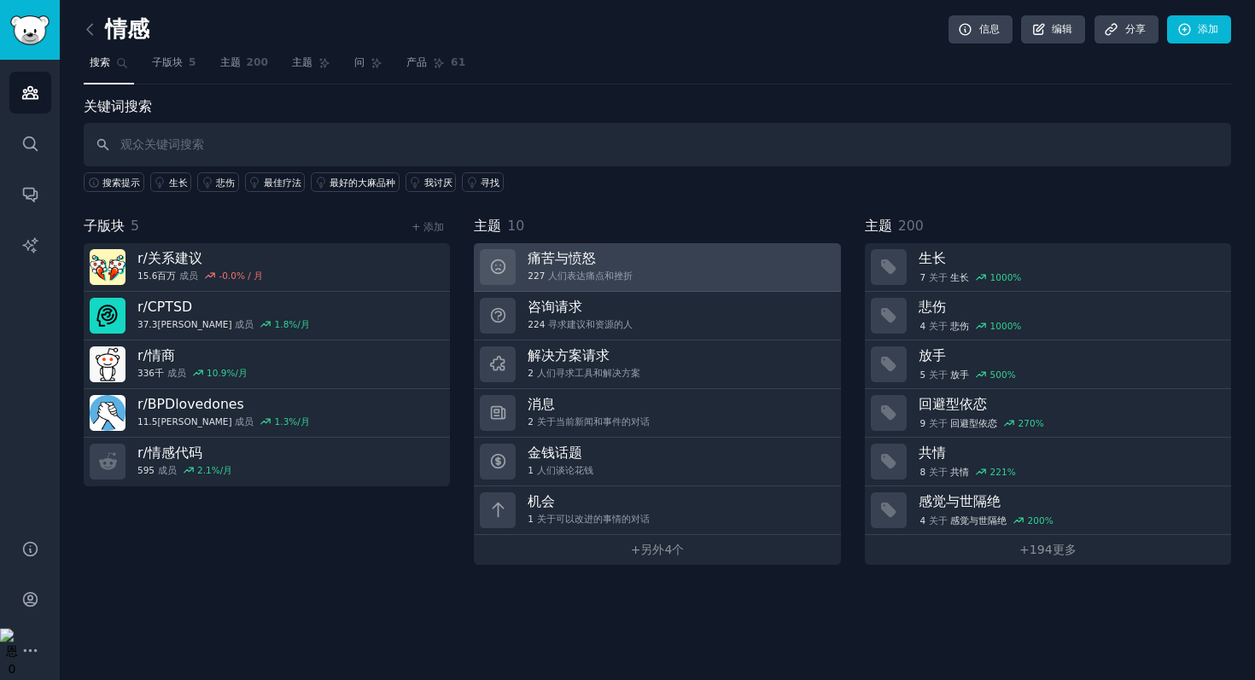
click at [644, 260] on link "痛苦与愤怒 227 人们表达痛点和挫折" at bounding box center [657, 267] width 366 height 49
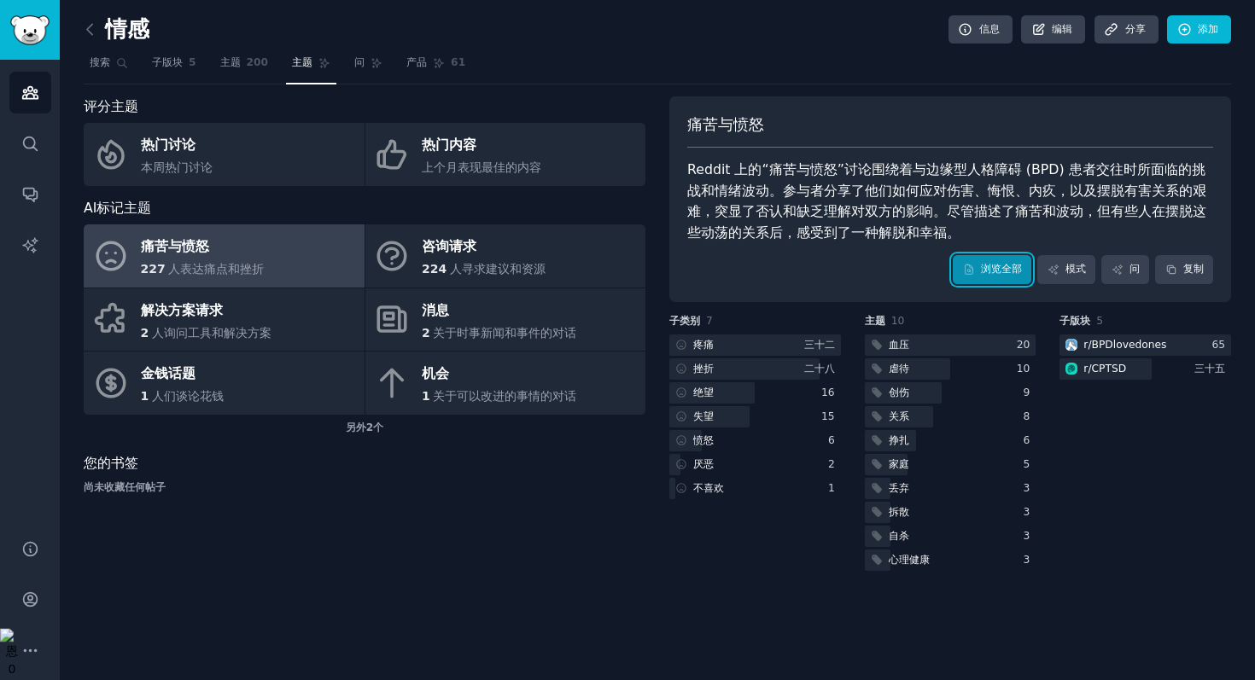
click at [1004, 277] on link "浏览全部" at bounding box center [992, 269] width 79 height 29
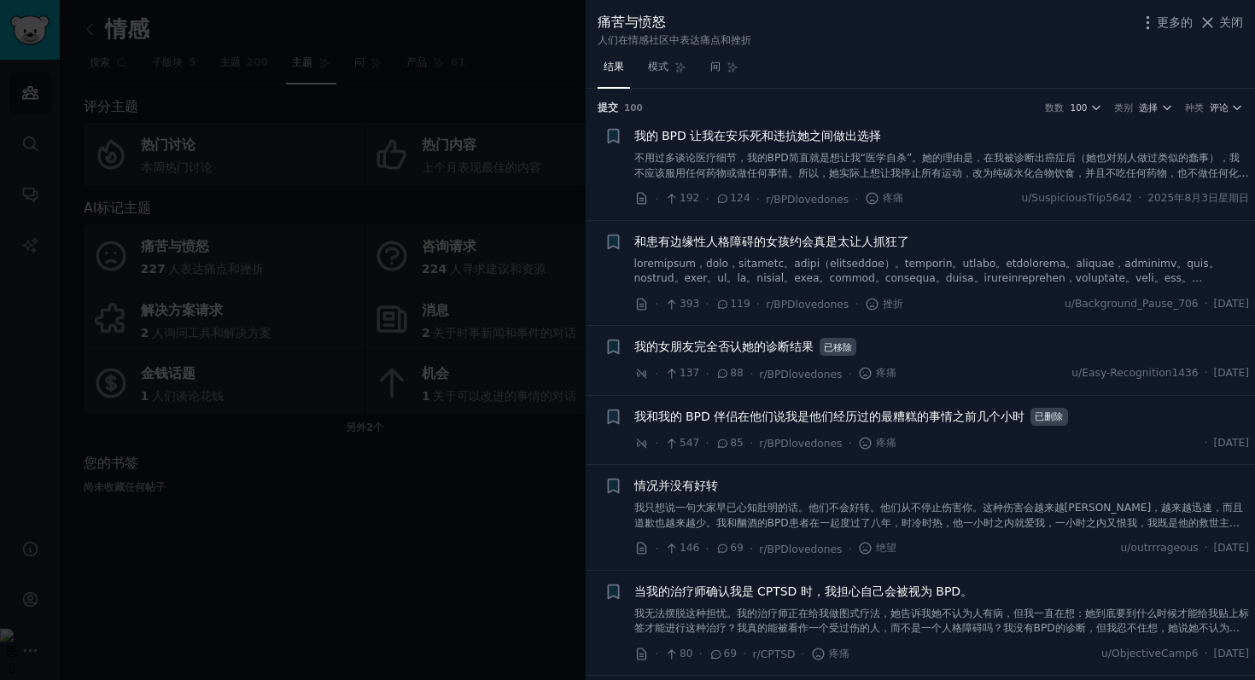
click at [471, 595] on div at bounding box center [627, 340] width 1255 height 680
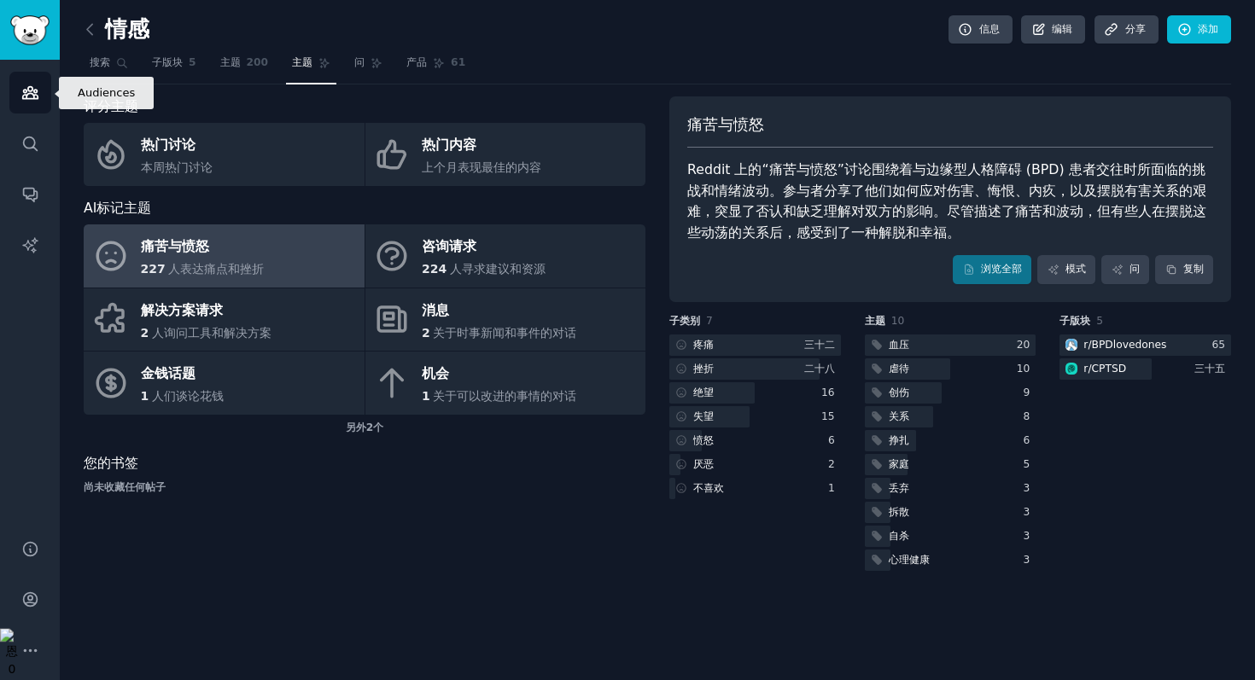
click at [26, 99] on icon "侧边栏" at bounding box center [29, 93] width 15 height 12
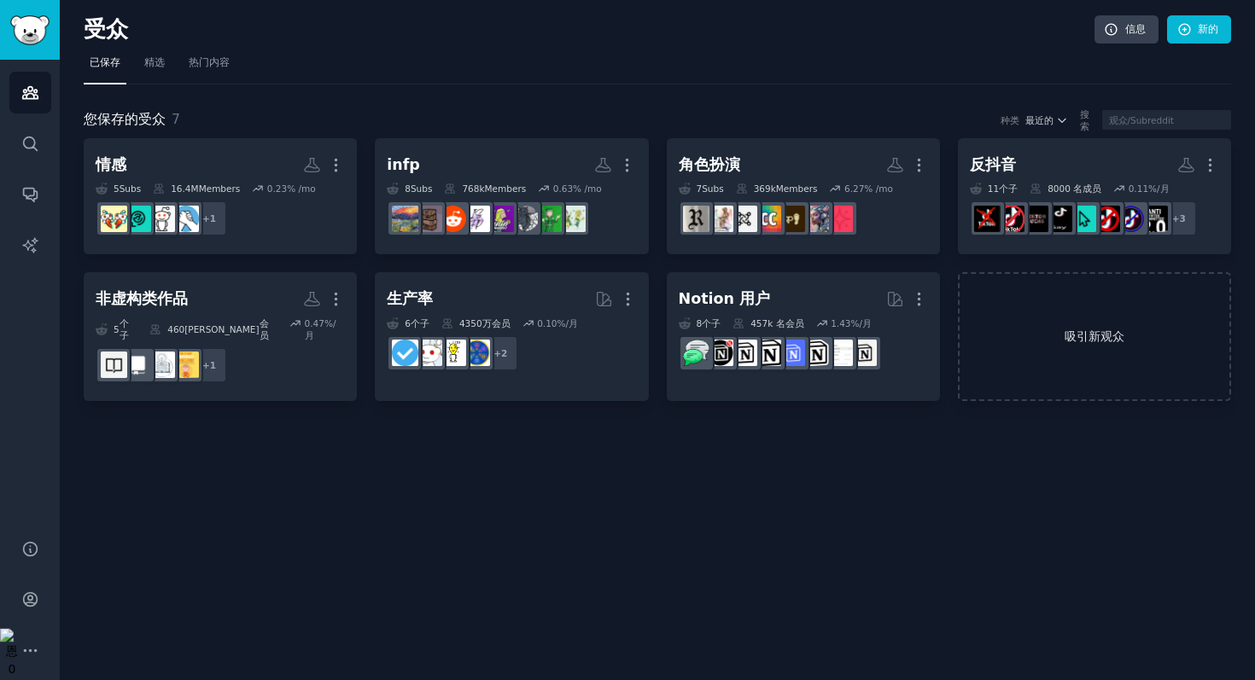
click at [1052, 319] on link "吸引新观众" at bounding box center [1094, 336] width 273 height 129
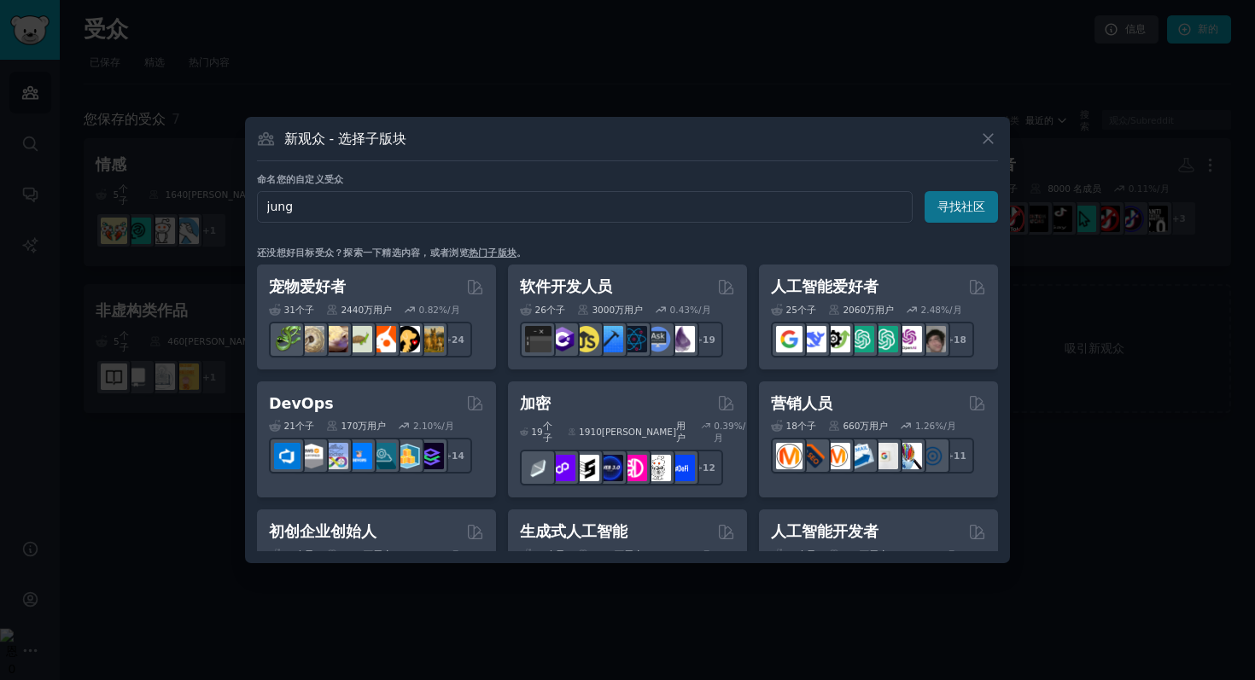
type input "jung"
click at [974, 213] on font "寻找社区" at bounding box center [961, 207] width 48 height 14
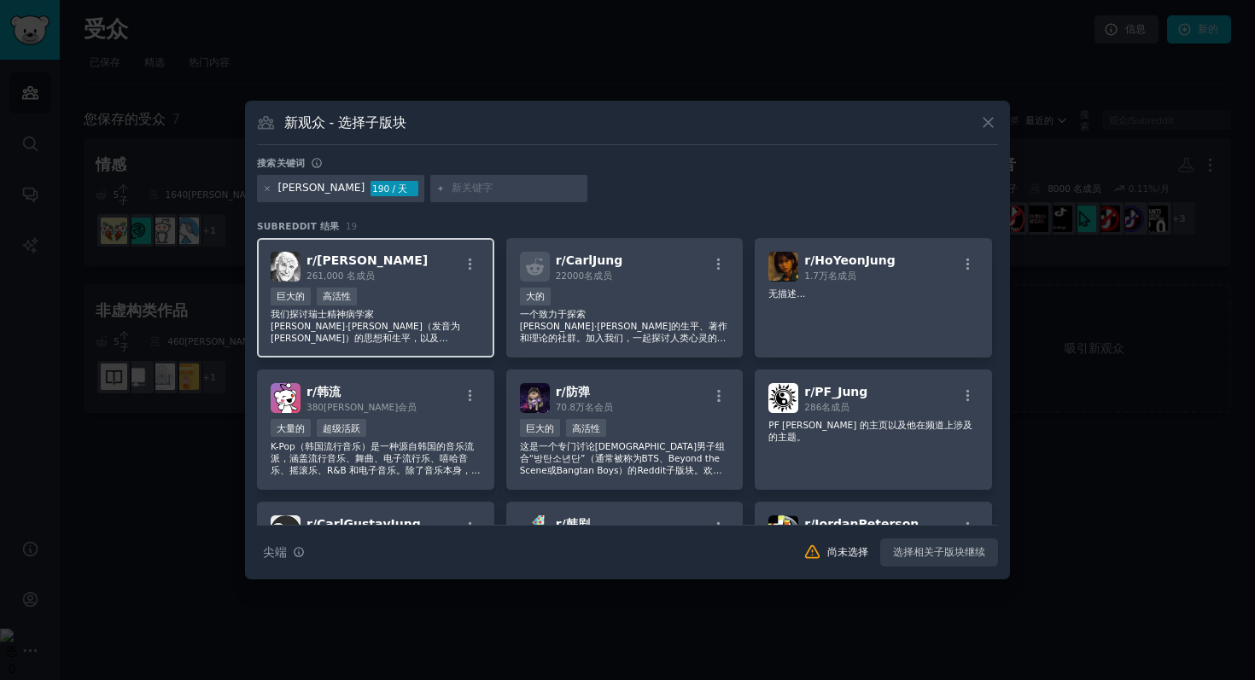
click at [442, 300] on div "巨大的 高活性" at bounding box center [376, 298] width 210 height 21
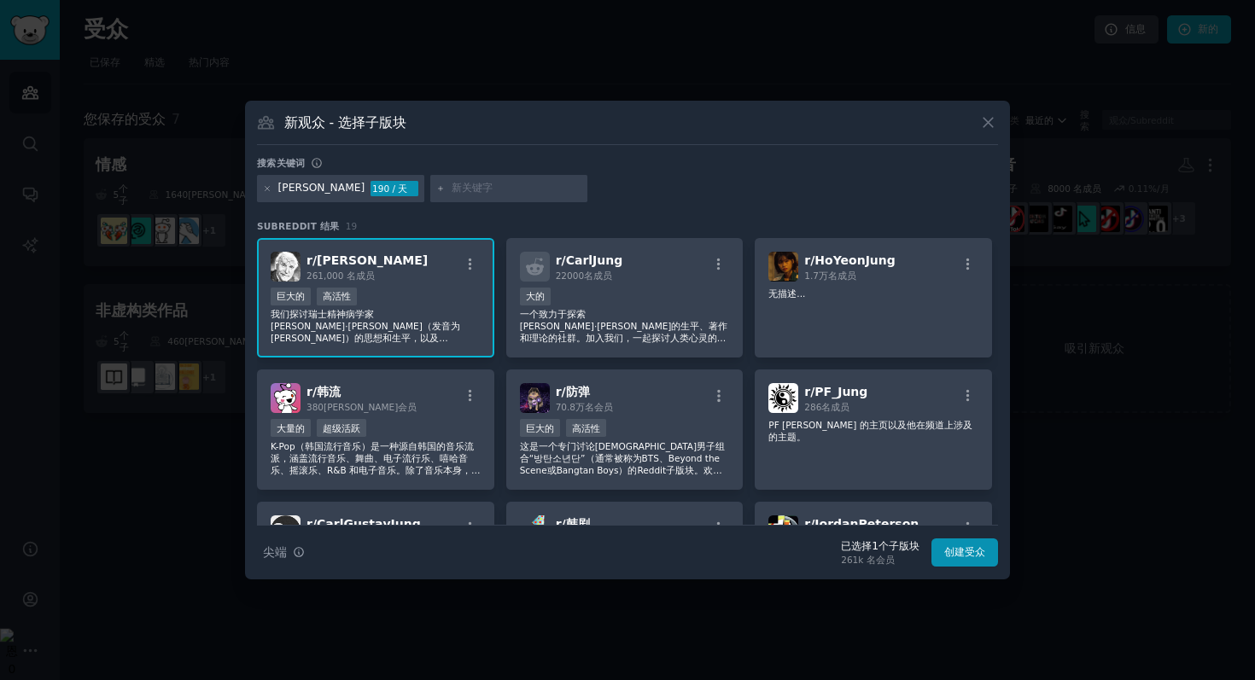
click at [443, 196] on div at bounding box center [508, 188] width 157 height 27
click at [451, 190] on input "text" at bounding box center [516, 188] width 130 height 15
click at [964, 555] on font "创建受众" at bounding box center [964, 552] width 41 height 12
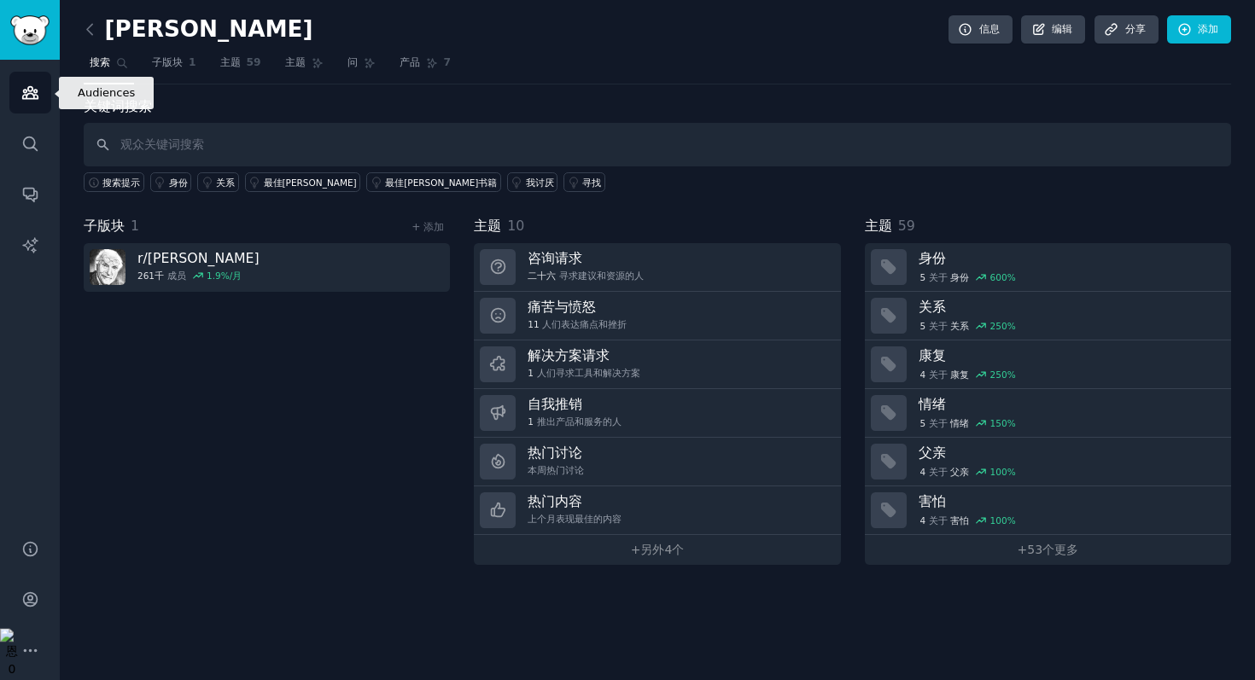
click at [26, 98] on icon "侧边栏" at bounding box center [29, 93] width 15 height 12
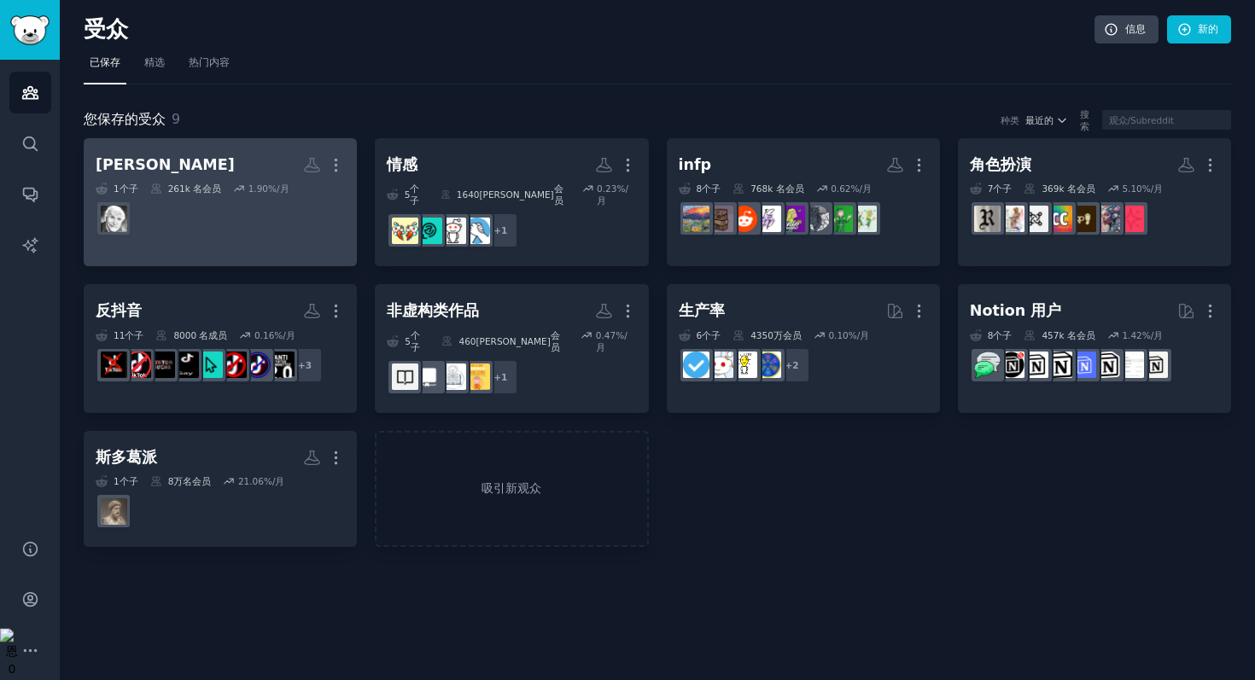
click at [248, 184] on font "1.90" at bounding box center [258, 189] width 20 height 10
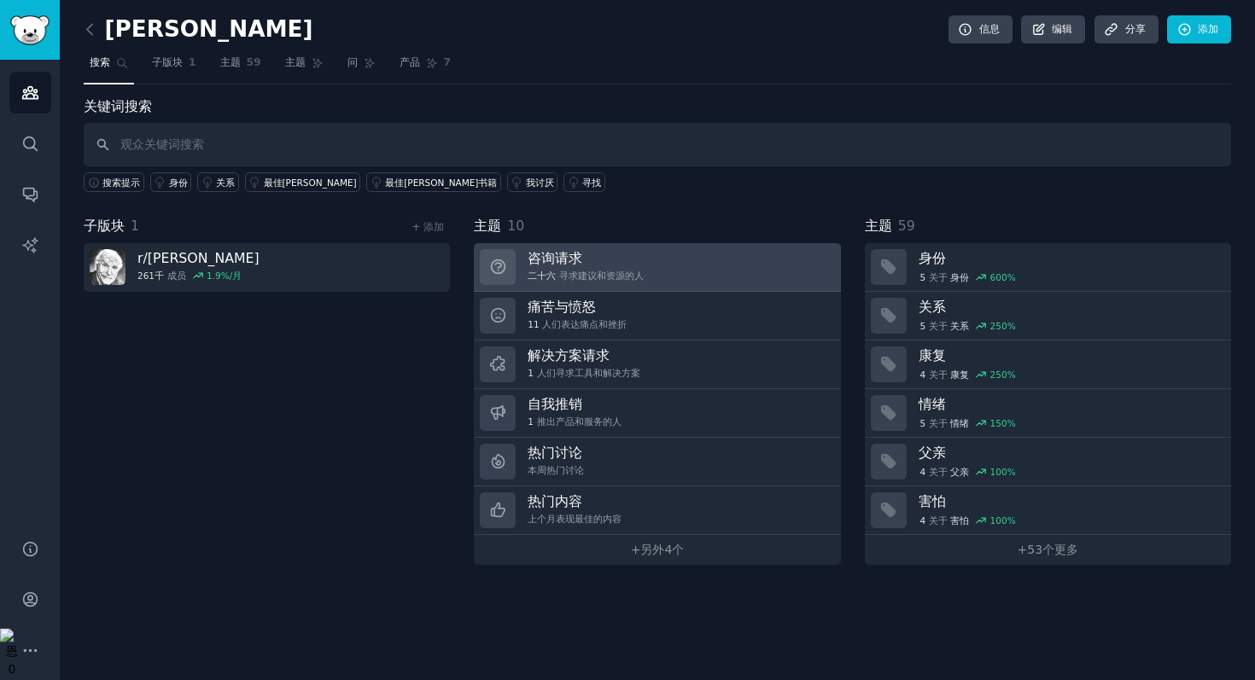
click at [675, 267] on link "咨询请求 二十六 寻求建议和资源的人" at bounding box center [657, 267] width 366 height 49
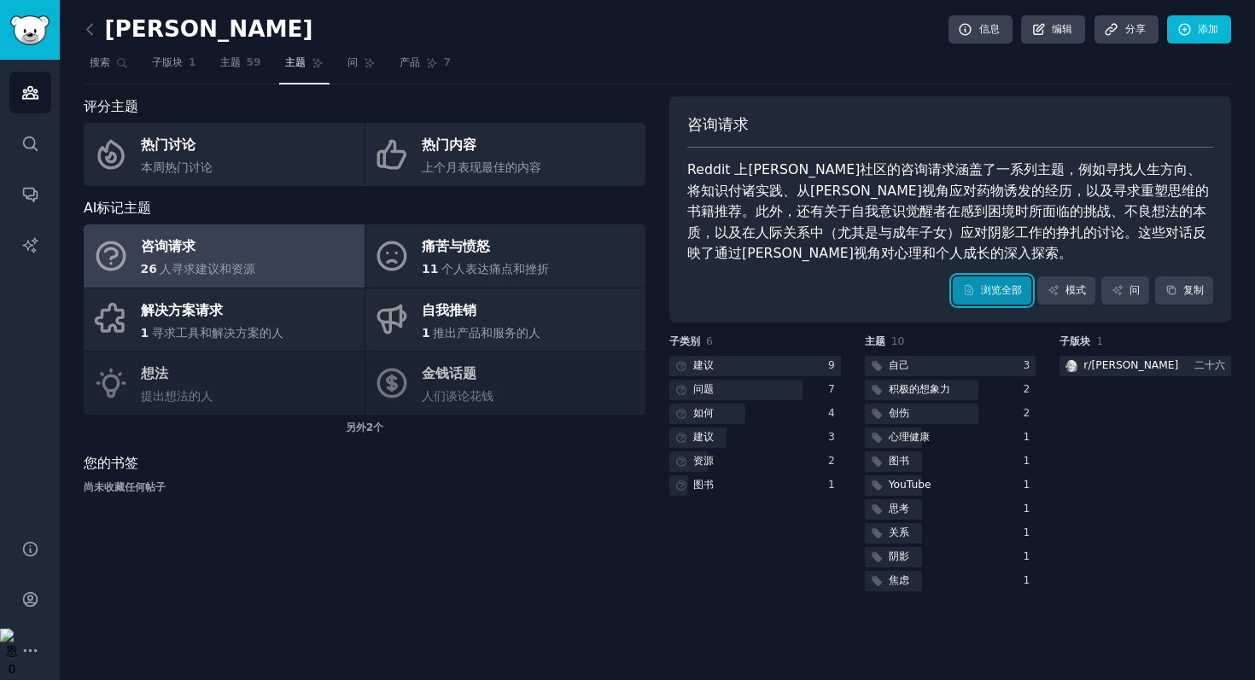
click at [969, 293] on icon at bounding box center [969, 290] width 12 height 12
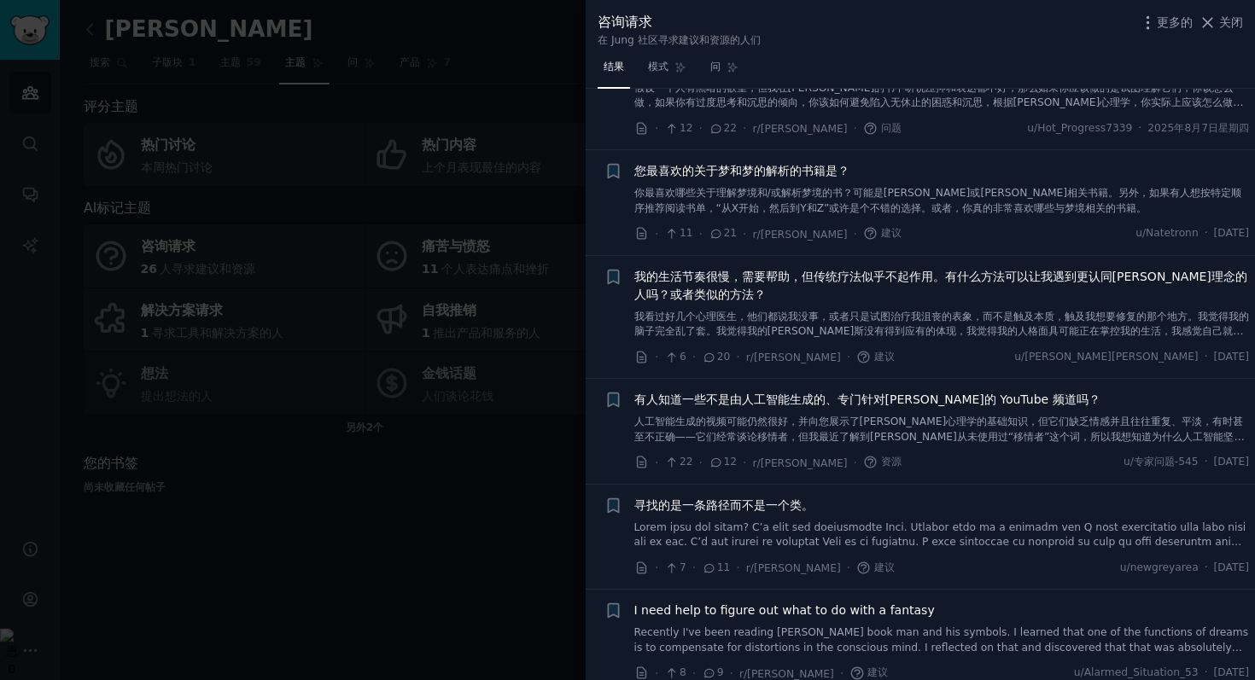
scroll to position [904, 0]
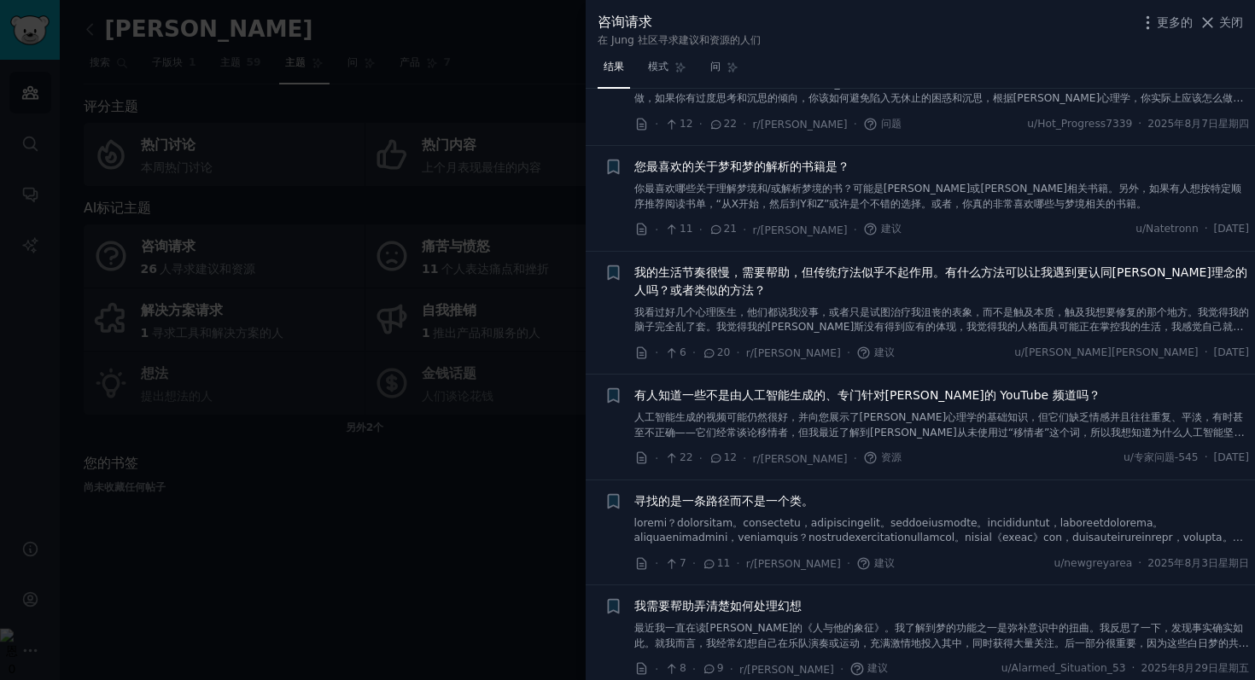
click at [510, 475] on div at bounding box center [627, 340] width 1255 height 680
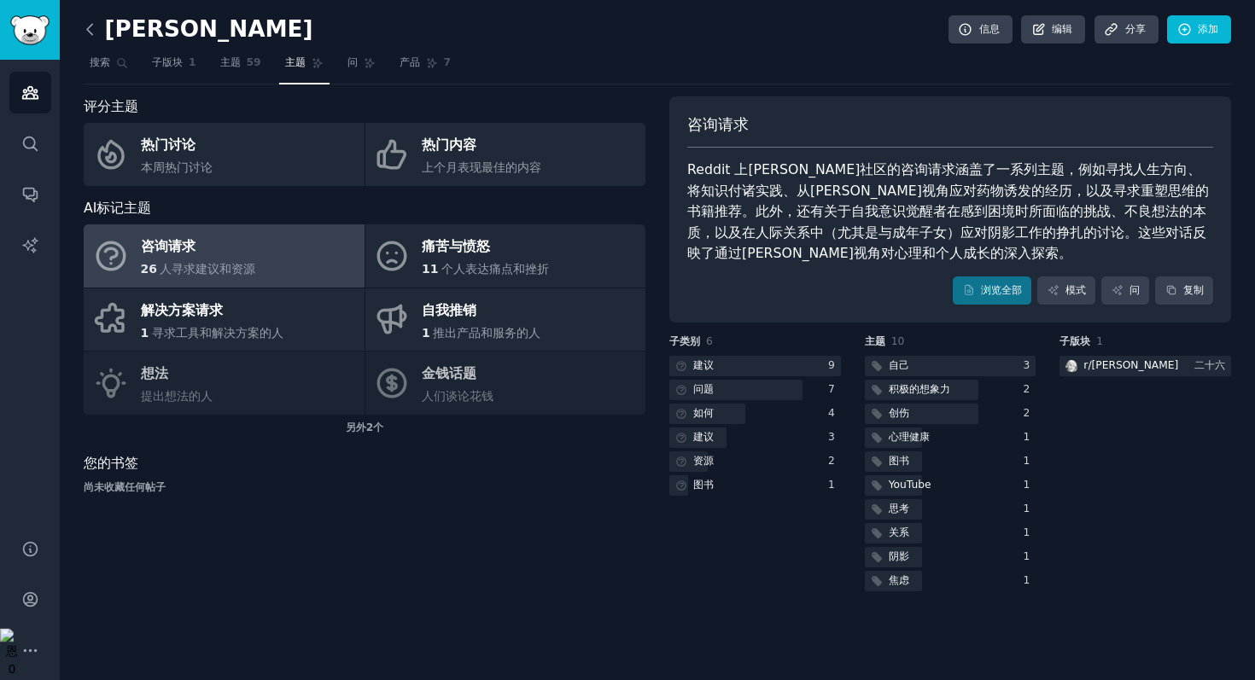
click at [90, 30] on icon at bounding box center [90, 29] width 18 height 18
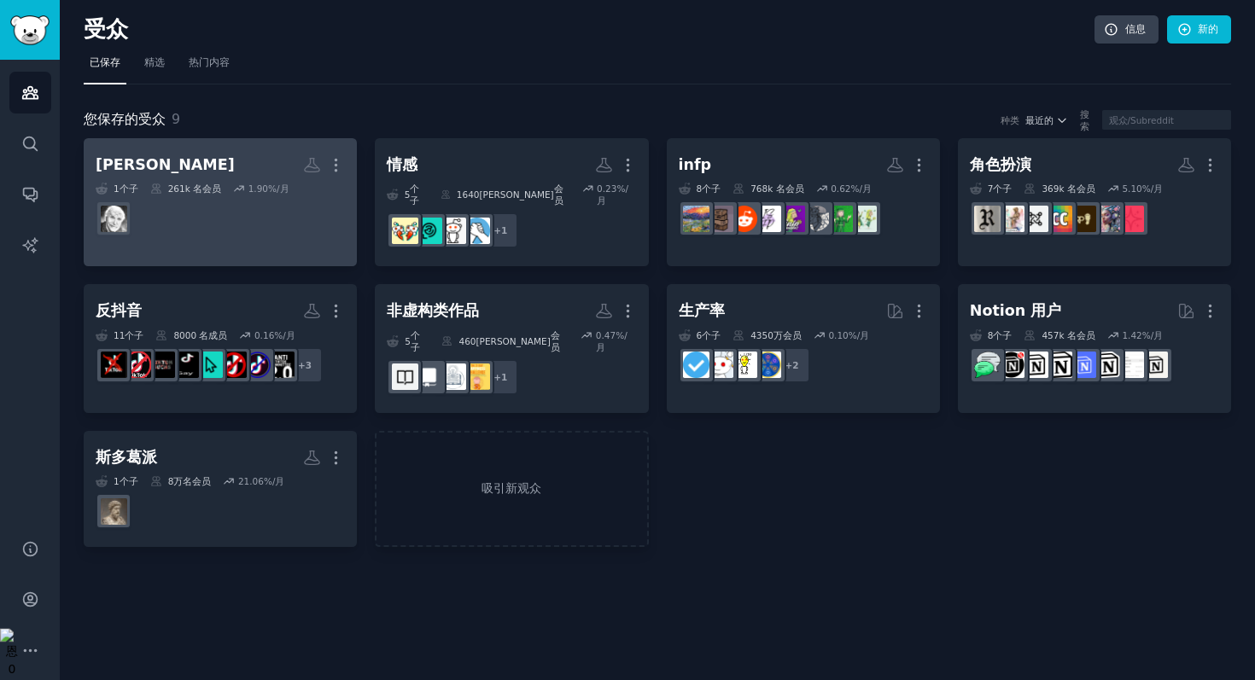
click at [200, 234] on dd at bounding box center [220, 219] width 249 height 48
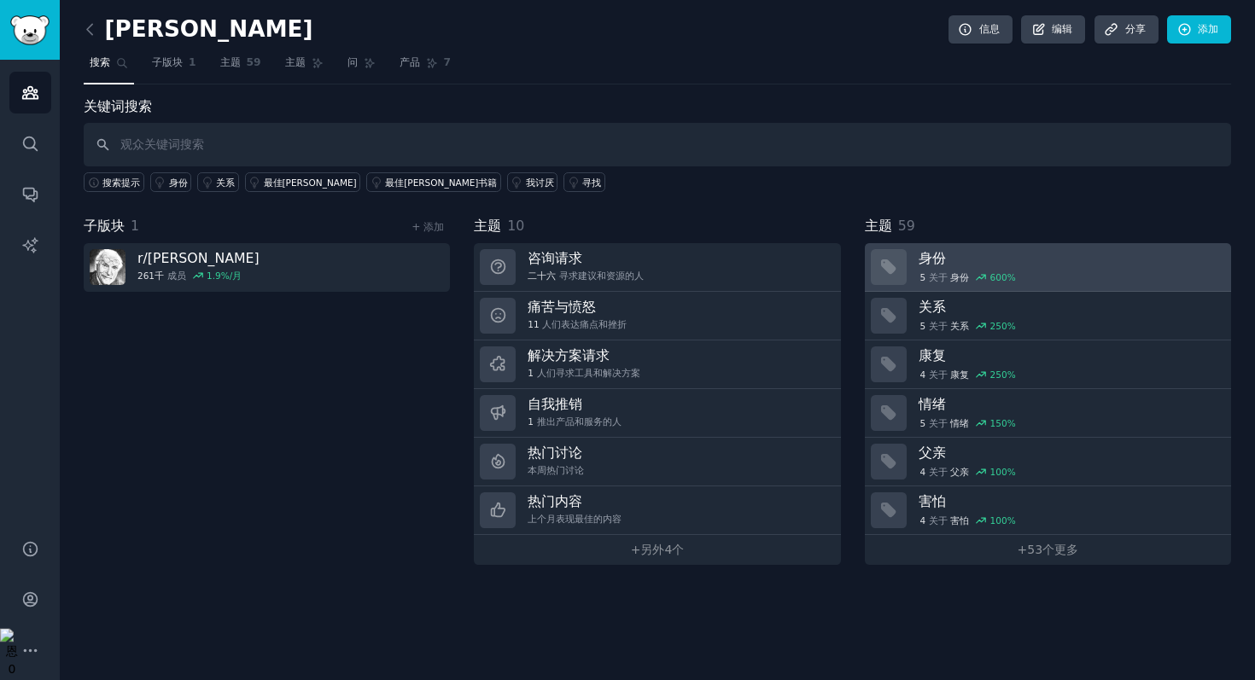
click at [921, 274] on font "5" at bounding box center [922, 277] width 6 height 10
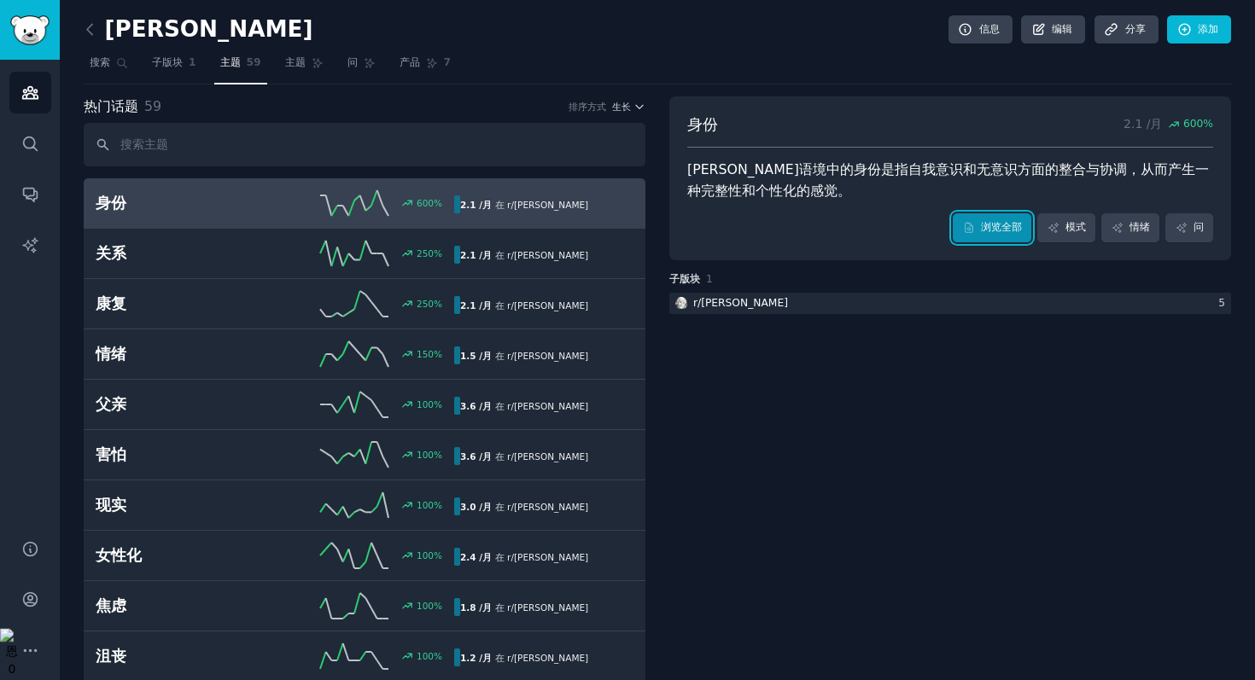
click at [987, 222] on font "浏览全部" at bounding box center [1001, 227] width 41 height 12
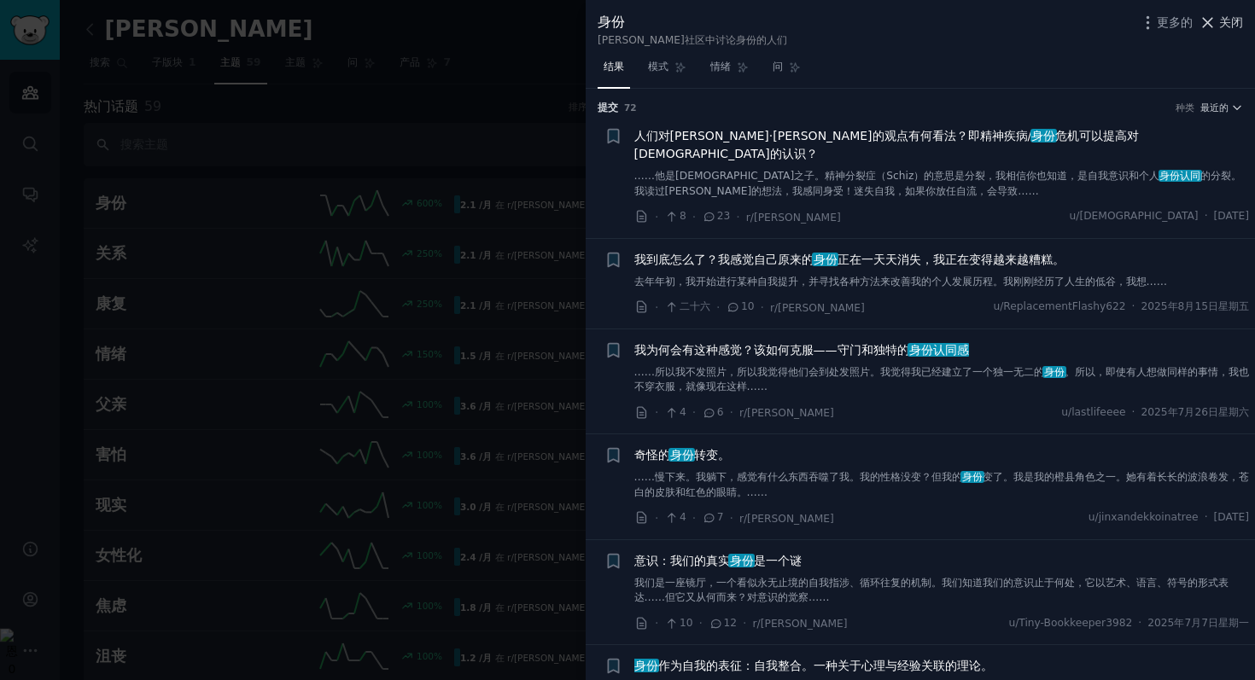
click at [1230, 20] on font "关闭" at bounding box center [1231, 22] width 24 height 14
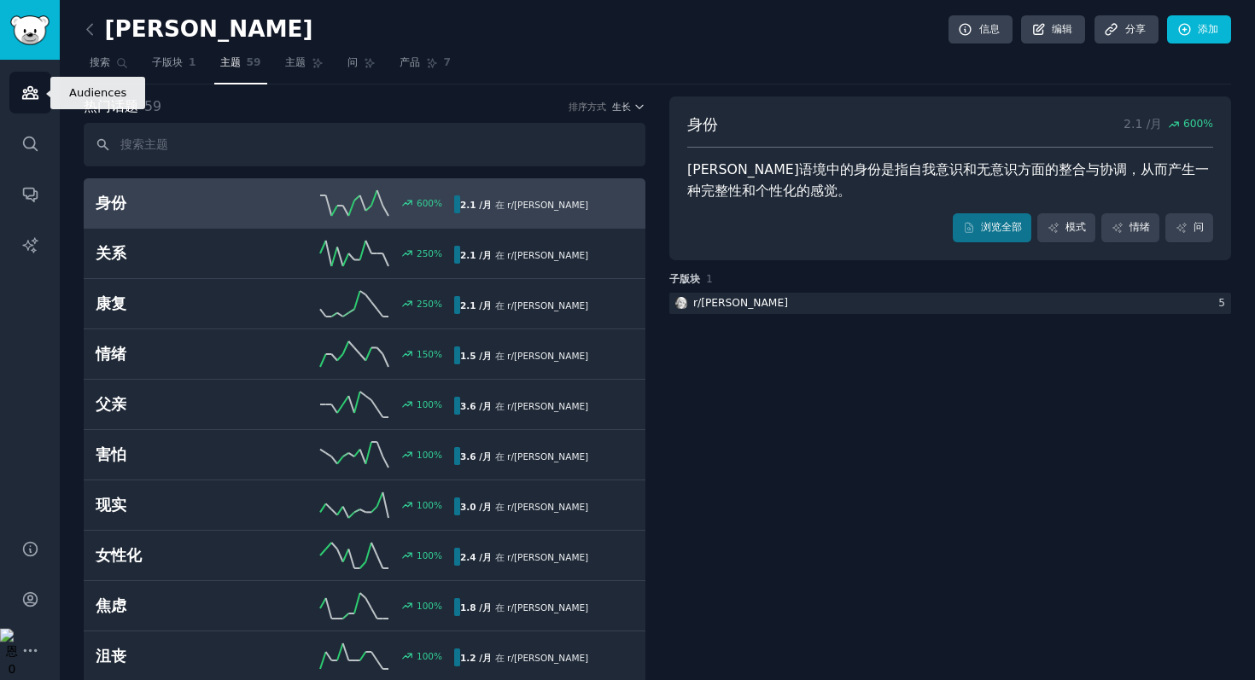
click at [45, 91] on link "受众" at bounding box center [30, 93] width 42 height 42
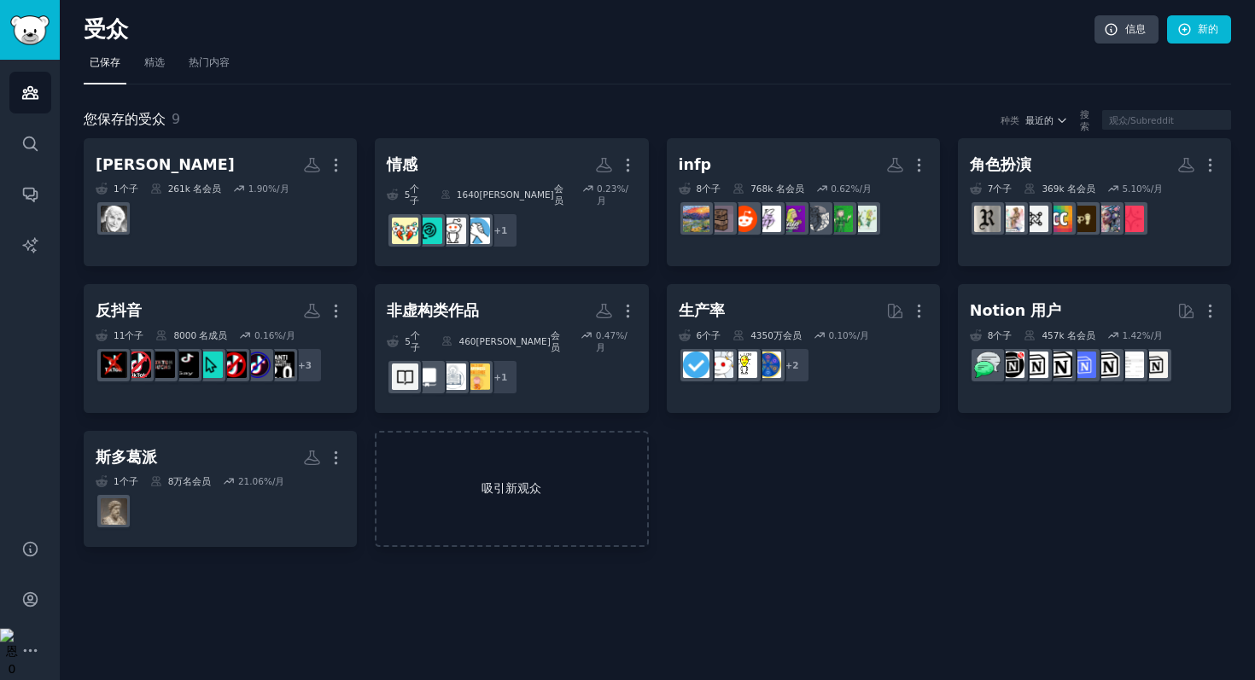
click at [541, 486] on link "吸引新观众" at bounding box center [511, 489] width 273 height 117
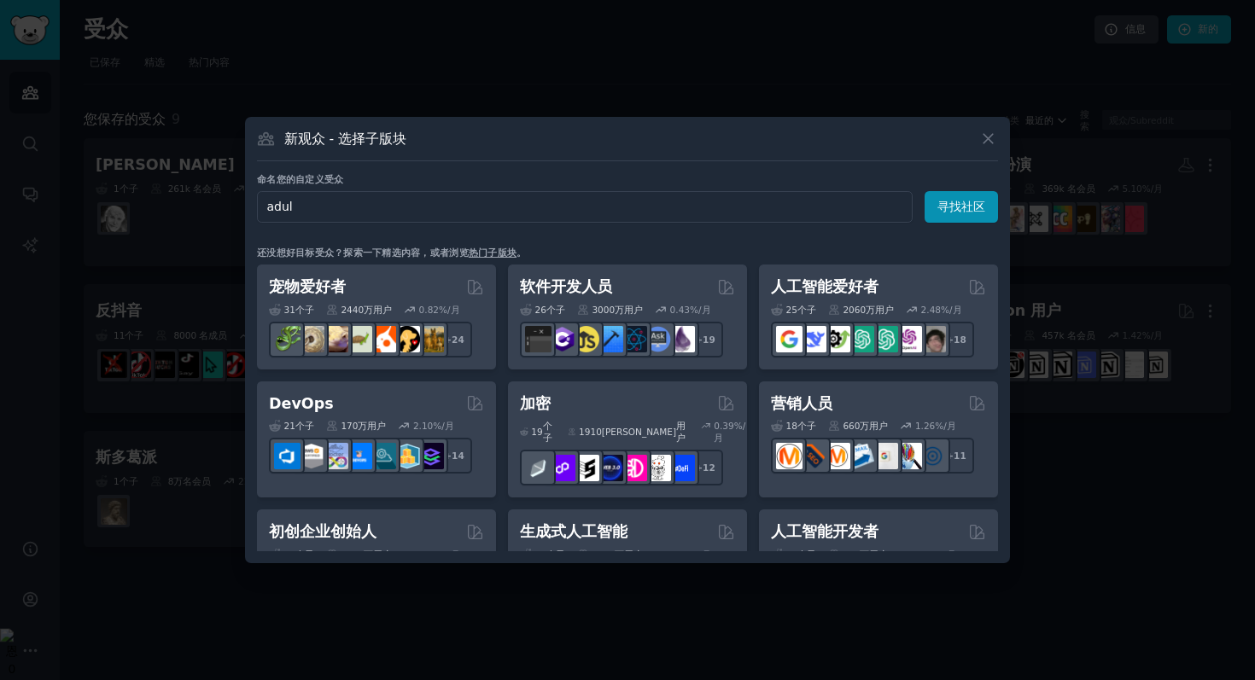
type input "adult"
click button "寻找社区" at bounding box center [960, 207] width 73 height 32
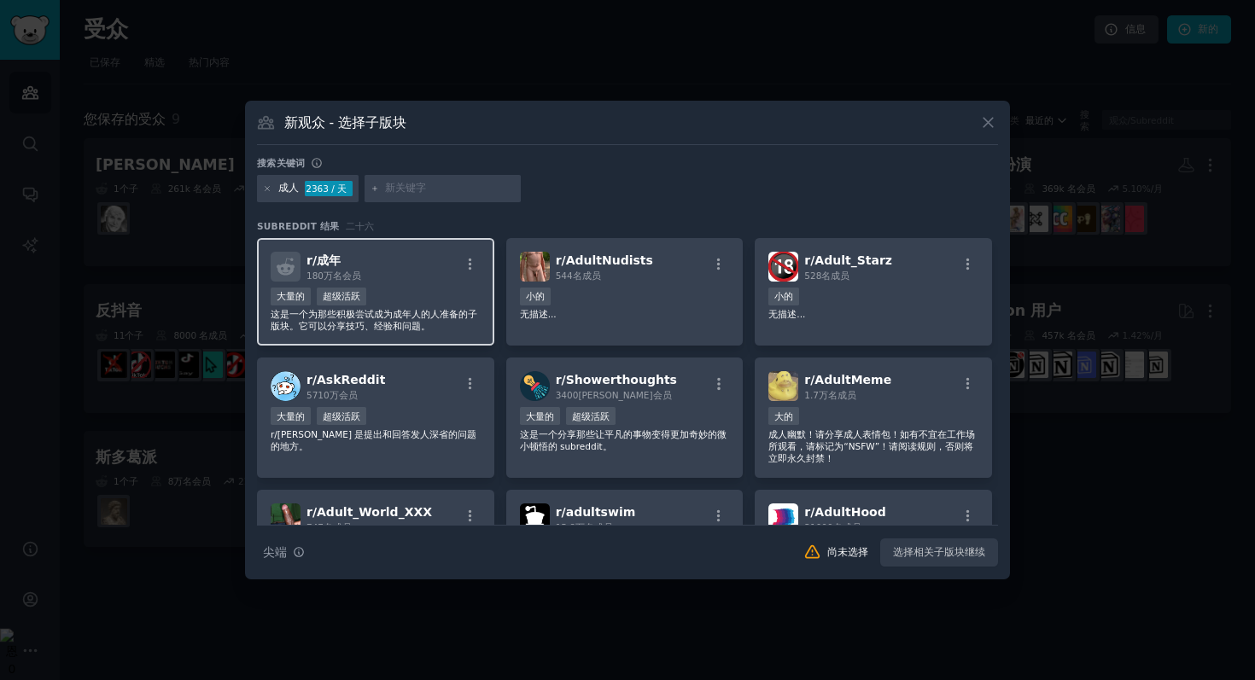
click at [441, 283] on div "r/ 成年 180万名 会员 大量的 超级活跃 这是一个为那些积极尝试成为成年人的人准备的子版块。它可以分享技巧、经验和问题。" at bounding box center [375, 292] width 237 height 108
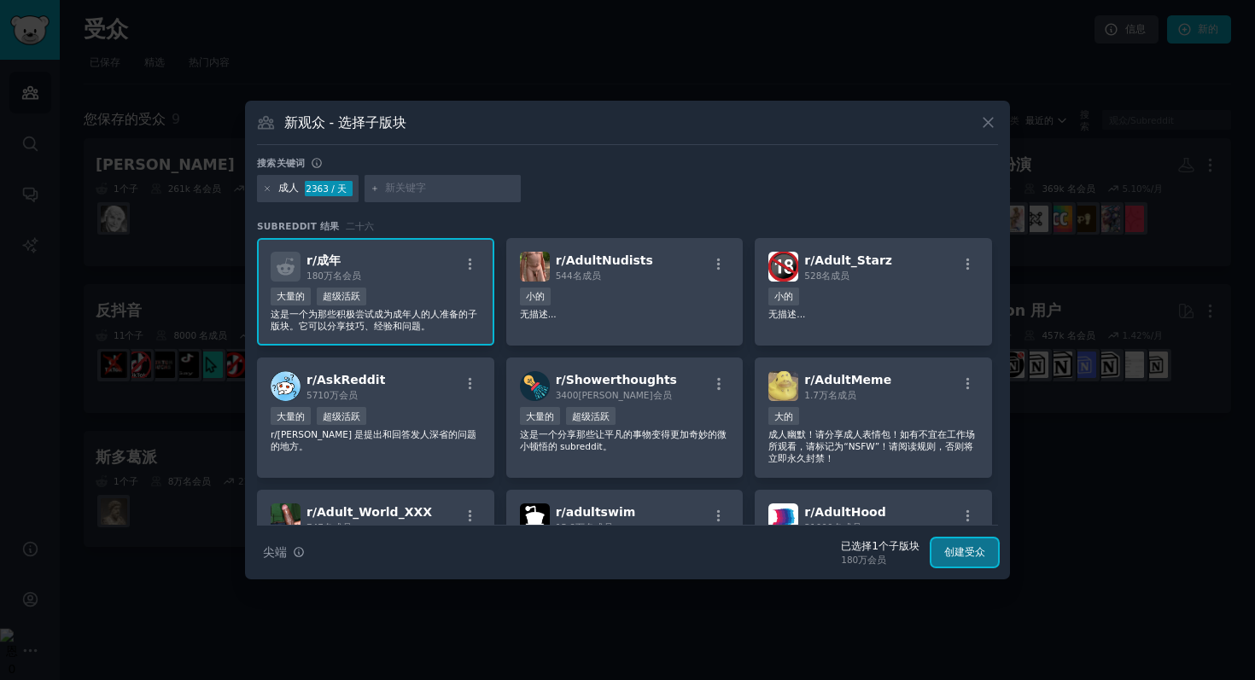
click at [962, 557] on font "创建受众" at bounding box center [964, 552] width 41 height 12
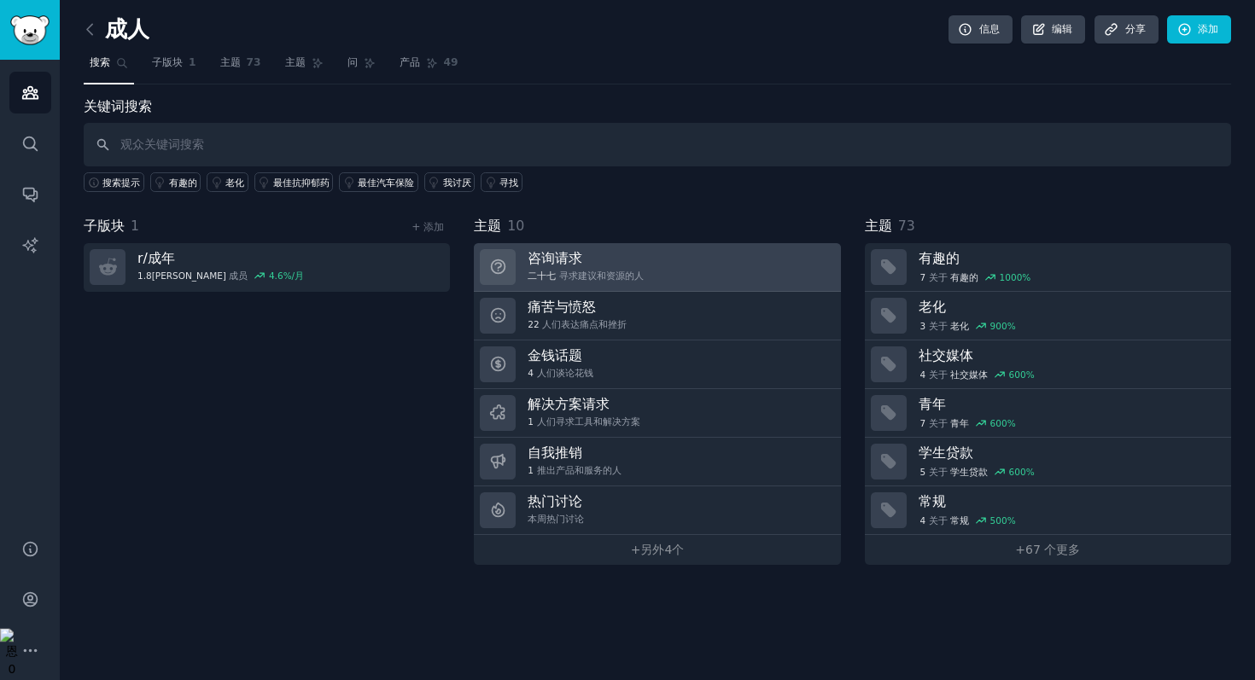
click at [597, 254] on h3 "咨询请求" at bounding box center [585, 258] width 116 height 18
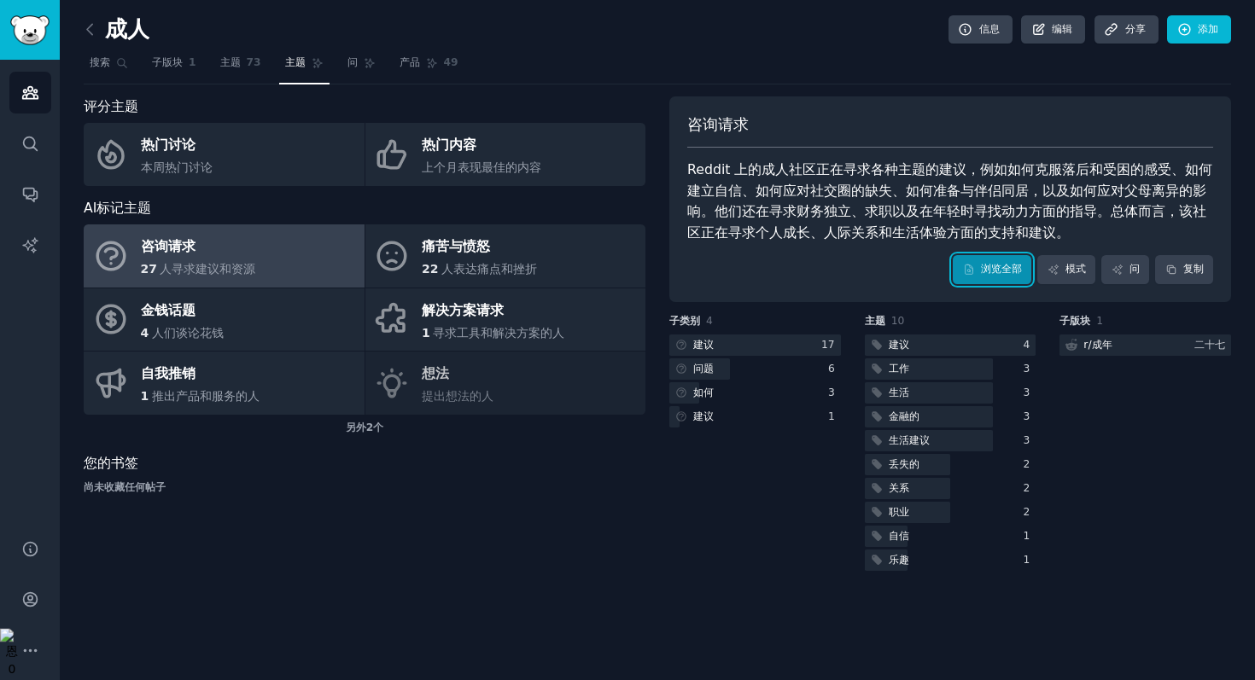
click at [971, 277] on link "浏览全部" at bounding box center [992, 269] width 79 height 29
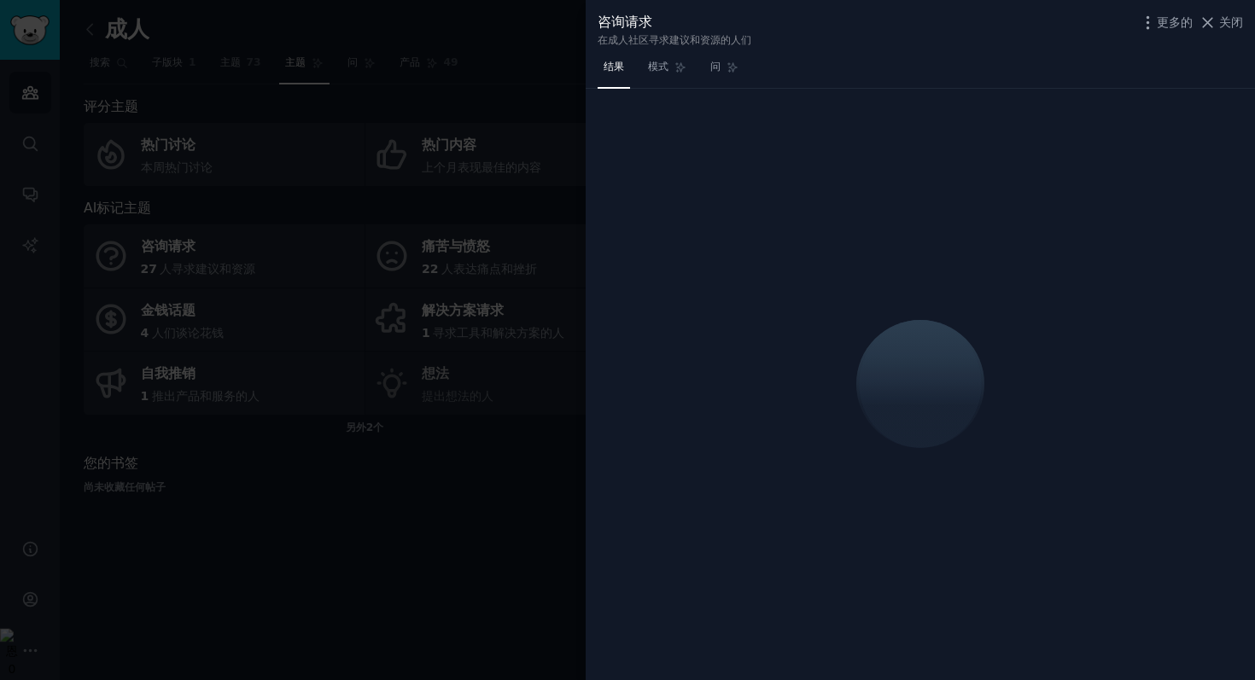
click at [1202, 34] on div "咨询请求 在成人社区寻求建议和资源的人们 更多的 关闭" at bounding box center [919, 30] width 645 height 36
click at [1208, 31] on icon at bounding box center [1207, 23] width 18 height 18
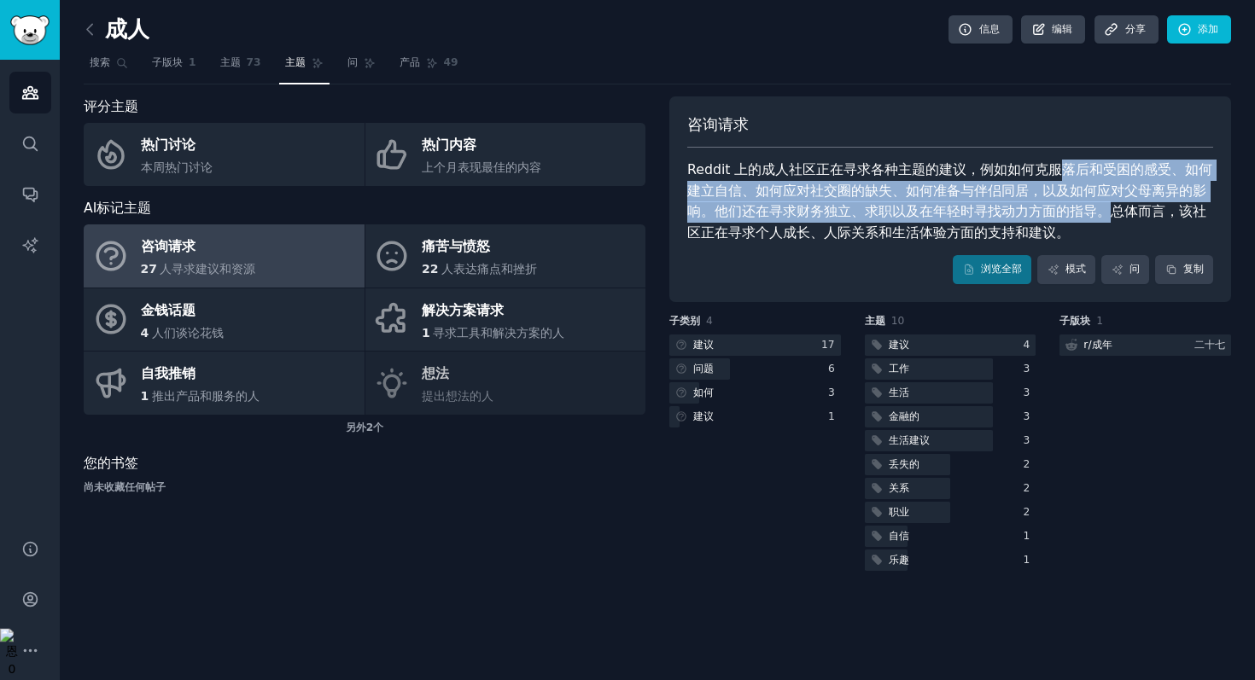
drag, startPoint x: 1052, startPoint y: 170, endPoint x: 1105, endPoint y: 218, distance: 72.5
click at [1105, 218] on font "Reddit 上的成人社区正在寻求各种主题的建议，例如如何克服落后和受困的感受、如何建立自信、如何应对社交圈的缺失、如何准备与伴侣同居，以及如何应对父母离异的…" at bounding box center [949, 200] width 525 height 79
click at [1007, 263] on font "浏览全部" at bounding box center [1001, 269] width 41 height 12
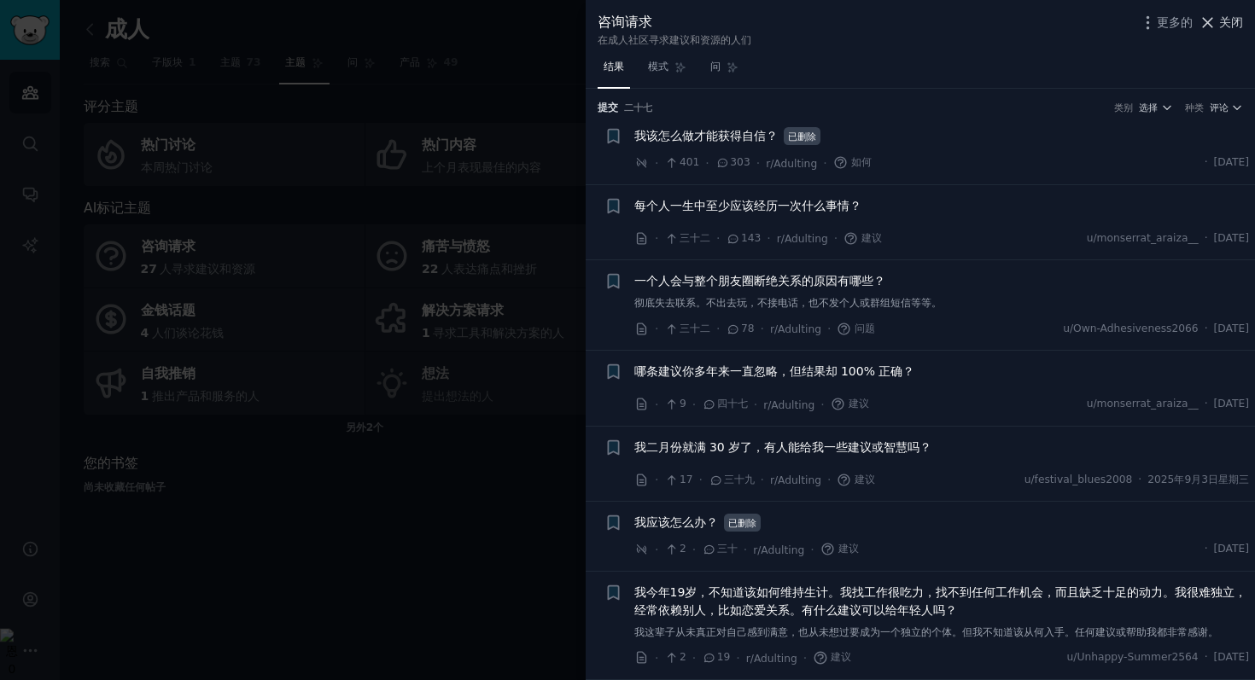
click at [1213, 30] on icon at bounding box center [1207, 23] width 18 height 18
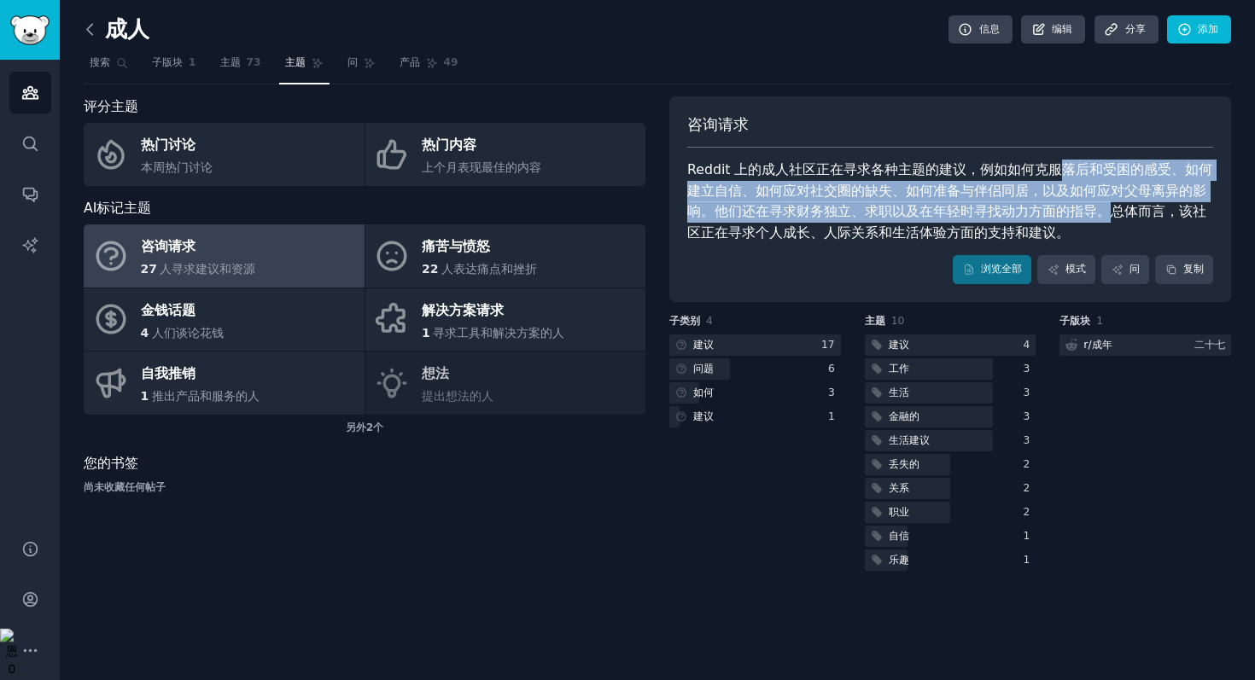
click at [90, 26] on icon at bounding box center [89, 29] width 5 height 10
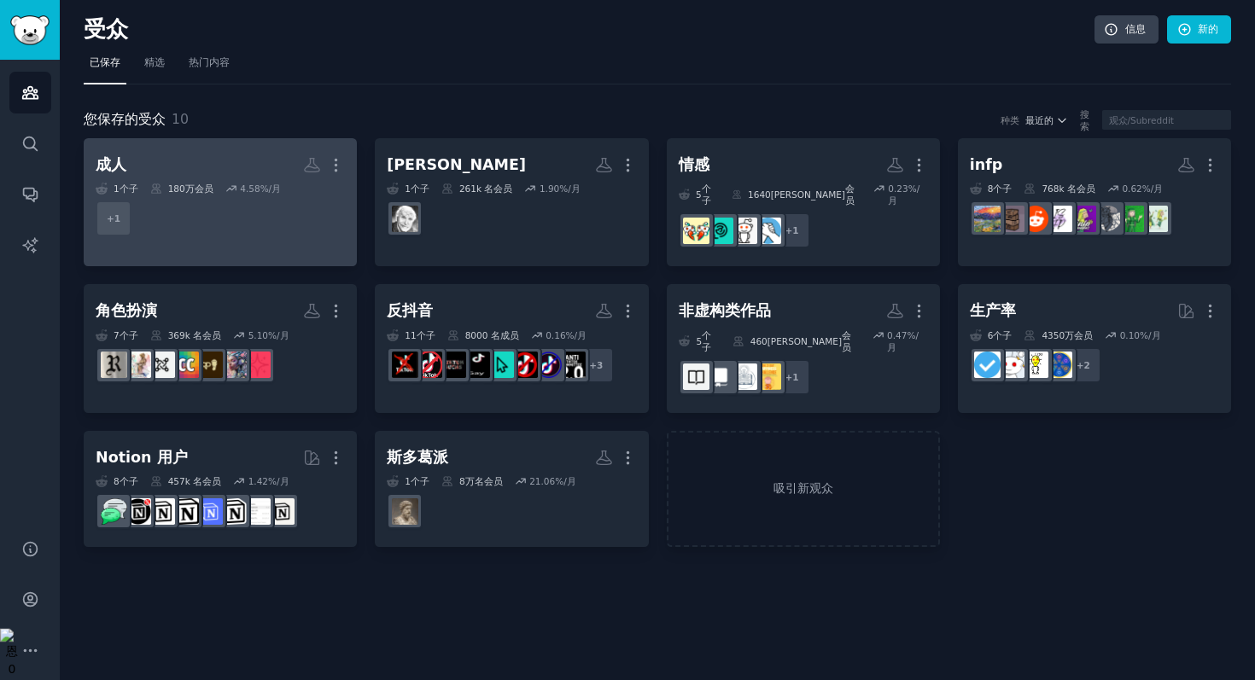
click at [239, 181] on div "成人 更多的 1 个子 180万 会员 4.58 %/月 + 1" at bounding box center [220, 196] width 249 height 93
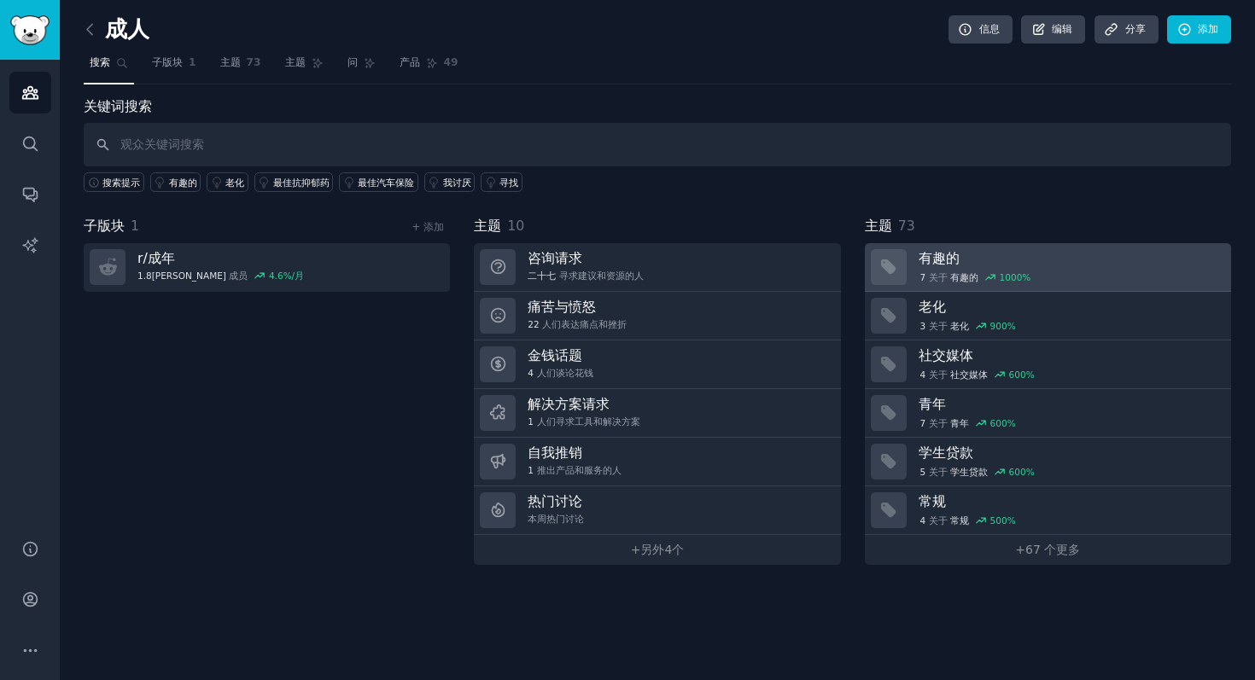
click at [986, 253] on h3 "有趣的" at bounding box center [1068, 258] width 300 height 18
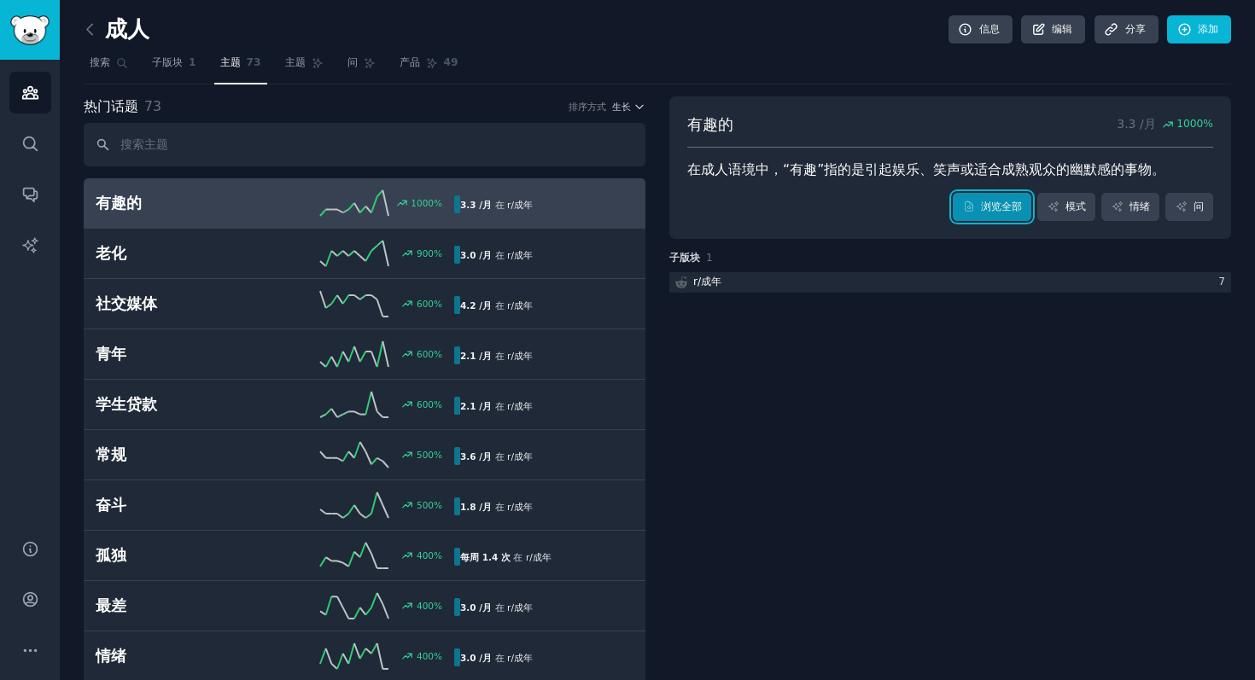
click at [992, 218] on link "浏览全部" at bounding box center [992, 207] width 79 height 29
